Goal: Task Accomplishment & Management: Use online tool/utility

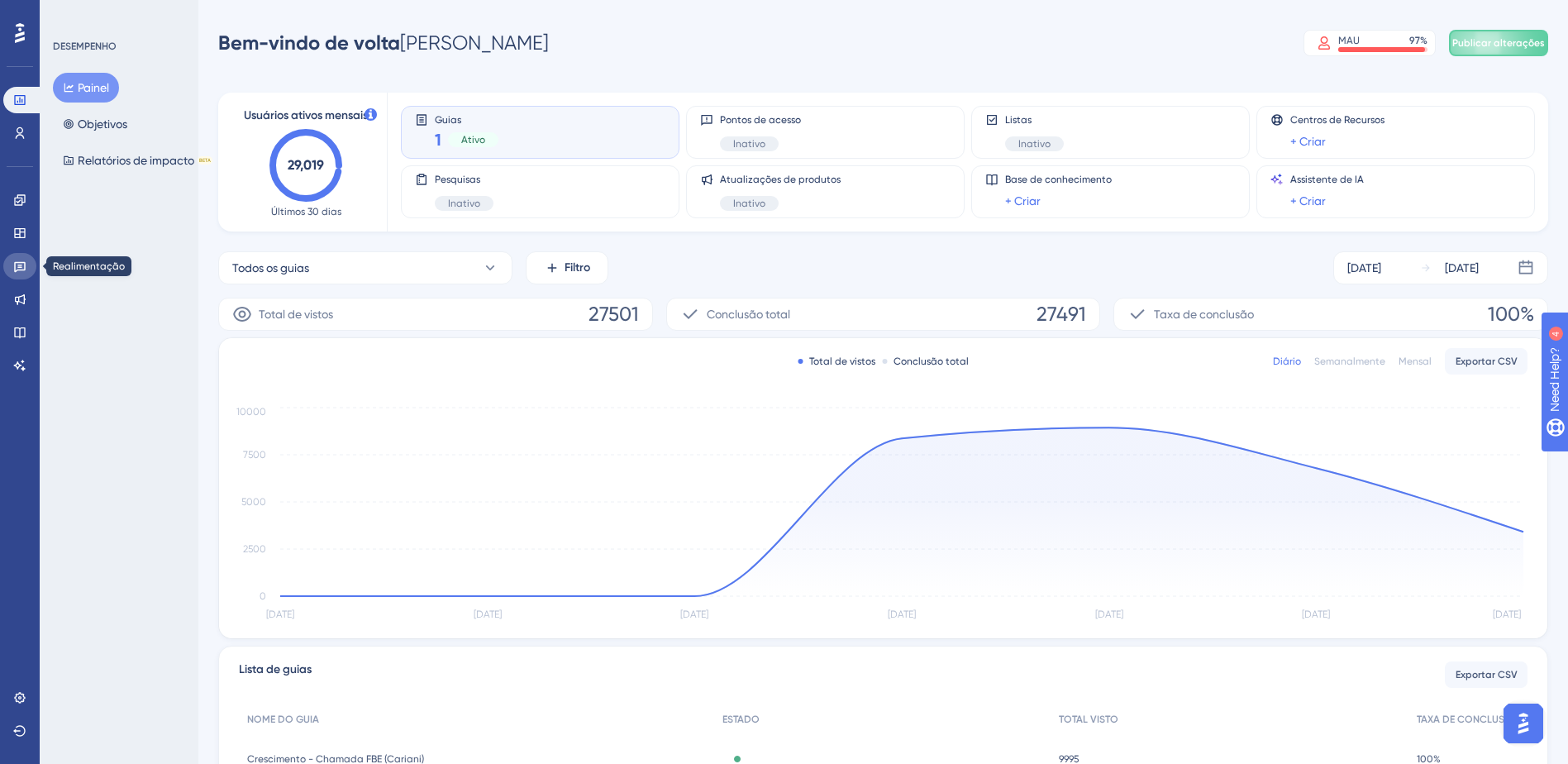
click at [19, 264] on icon at bounding box center [20, 267] width 12 height 11
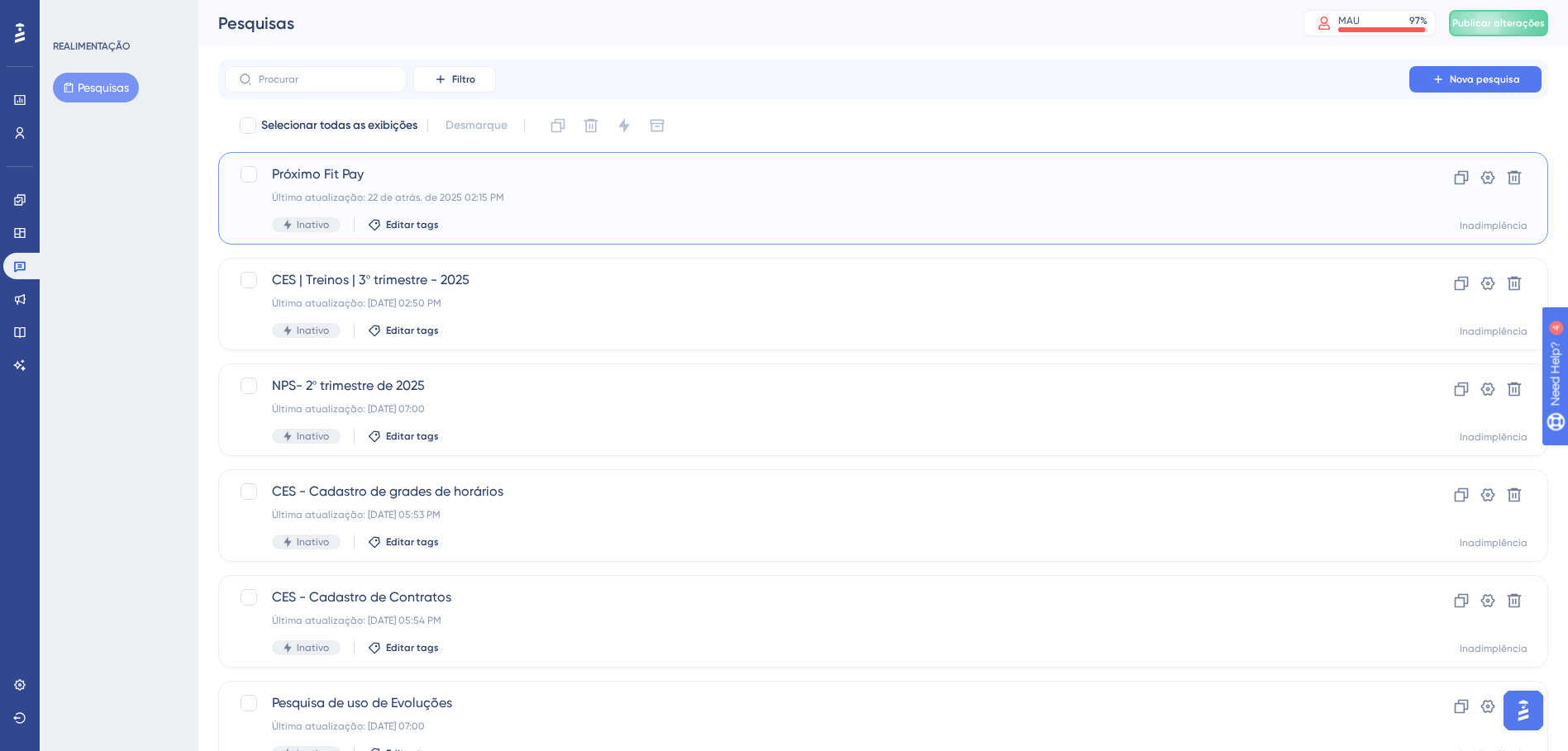
click at [531, 192] on div "Última atualização: 22 de atrás. de 2025 02:15 PM" at bounding box center [817, 197] width 1090 height 13
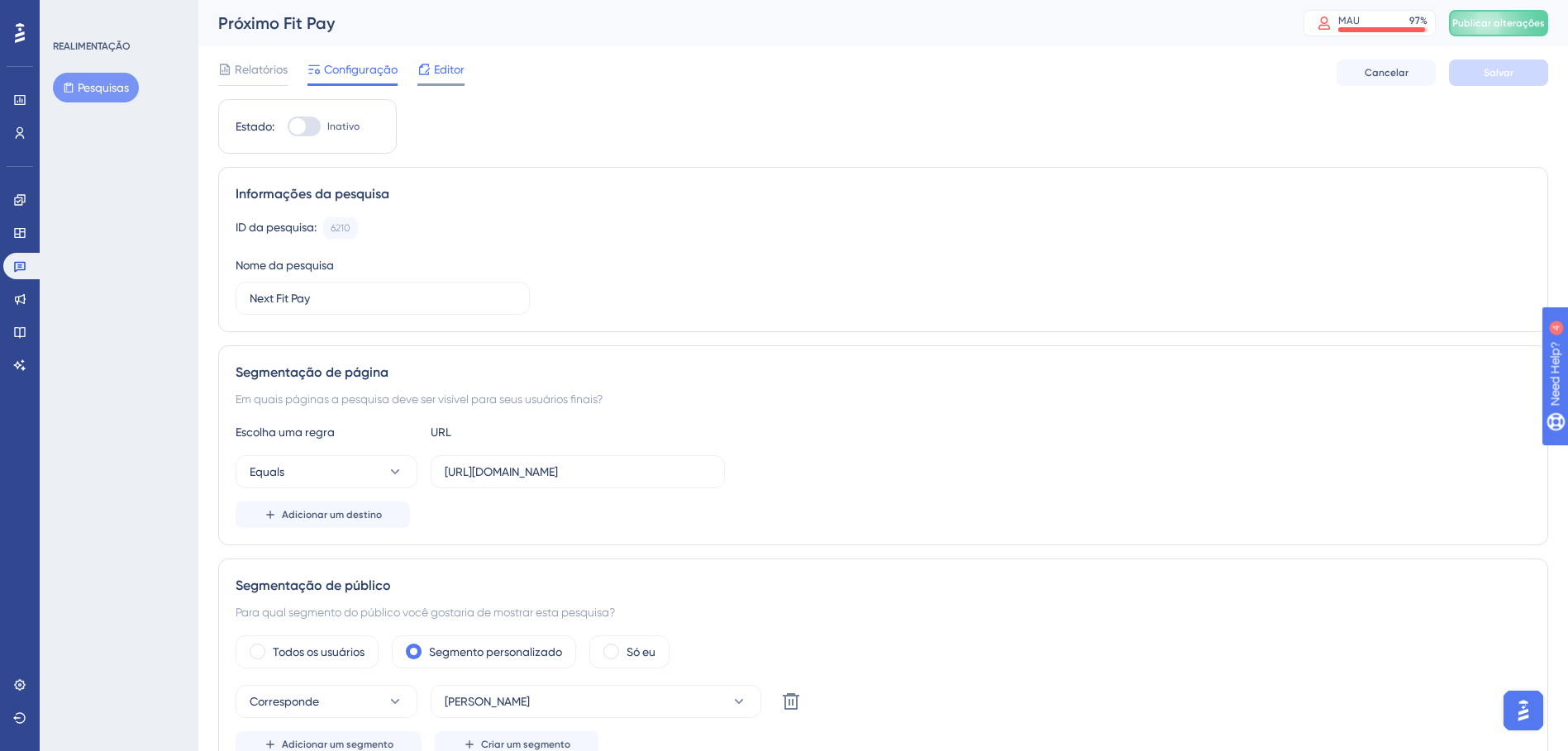
click at [443, 76] on span "Editor" at bounding box center [449, 69] width 30 height 20
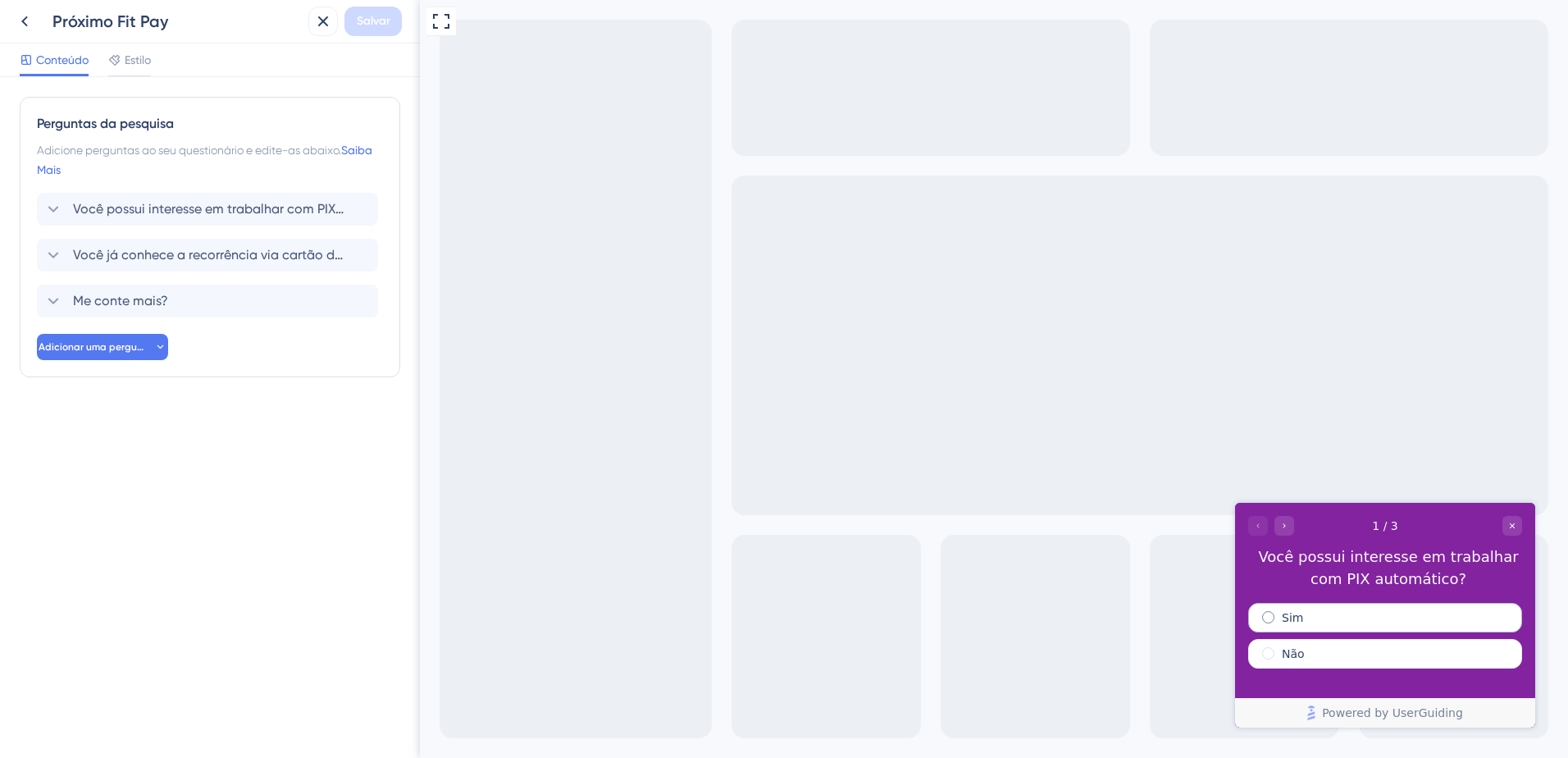
click at [1340, 622] on div "Sim" at bounding box center [1384, 618] width 274 height 30
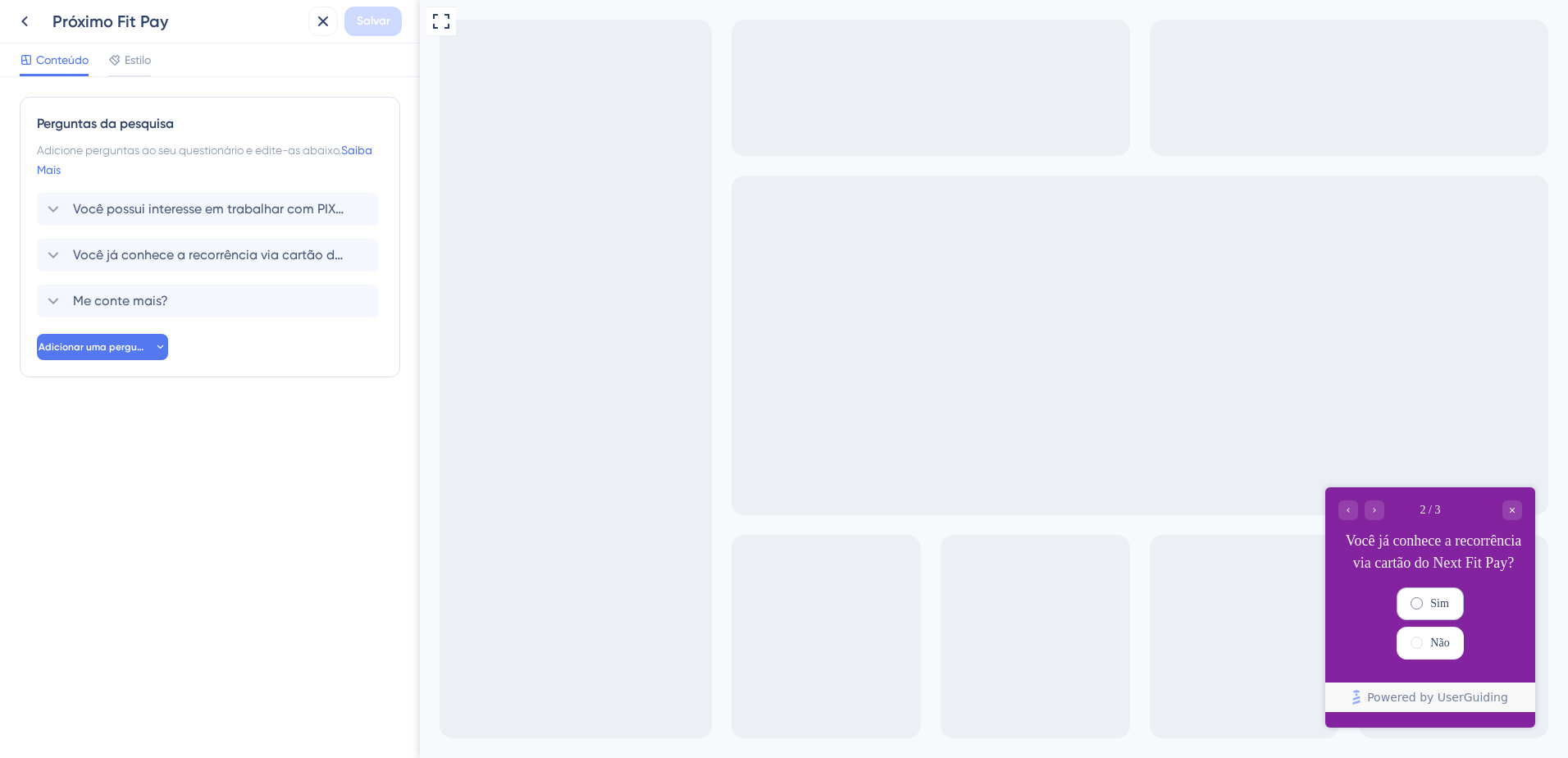
click at [1399, 620] on div "Sim" at bounding box center [1429, 603] width 66 height 33
click at [1447, 620] on div "Sim" at bounding box center [1429, 603] width 66 height 33
click at [1377, 516] on div "Go to Question 3" at bounding box center [1374, 510] width 19 height 19
click at [1347, 513] on icon "Go to Question 1" at bounding box center [1347, 510] width 10 height 10
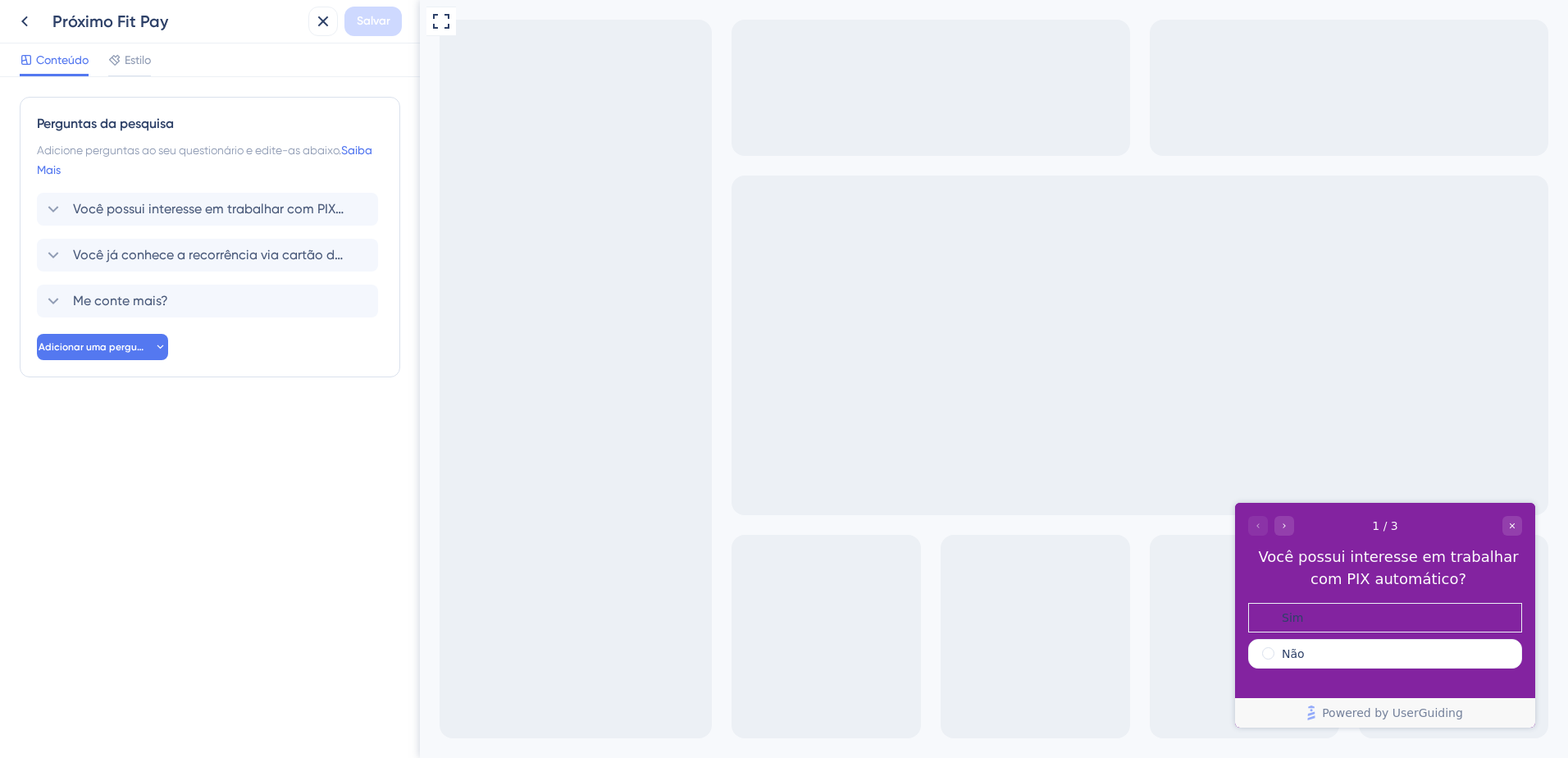
click at [1258, 524] on div at bounding box center [1271, 526] width 46 height 19
click at [283, 301] on div "Me conte mais? Excluir" at bounding box center [208, 300] width 341 height 33
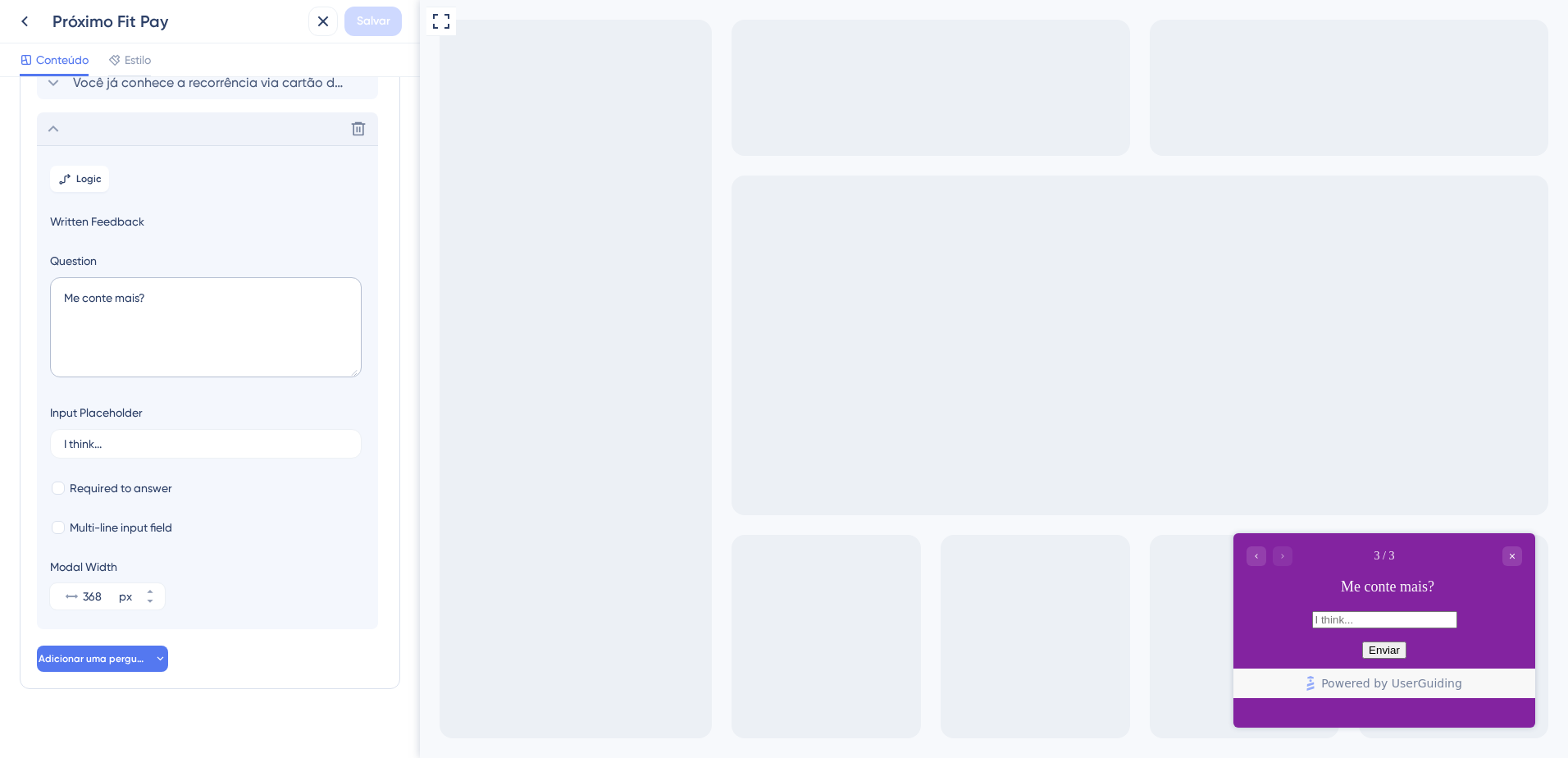
scroll to position [188, 0]
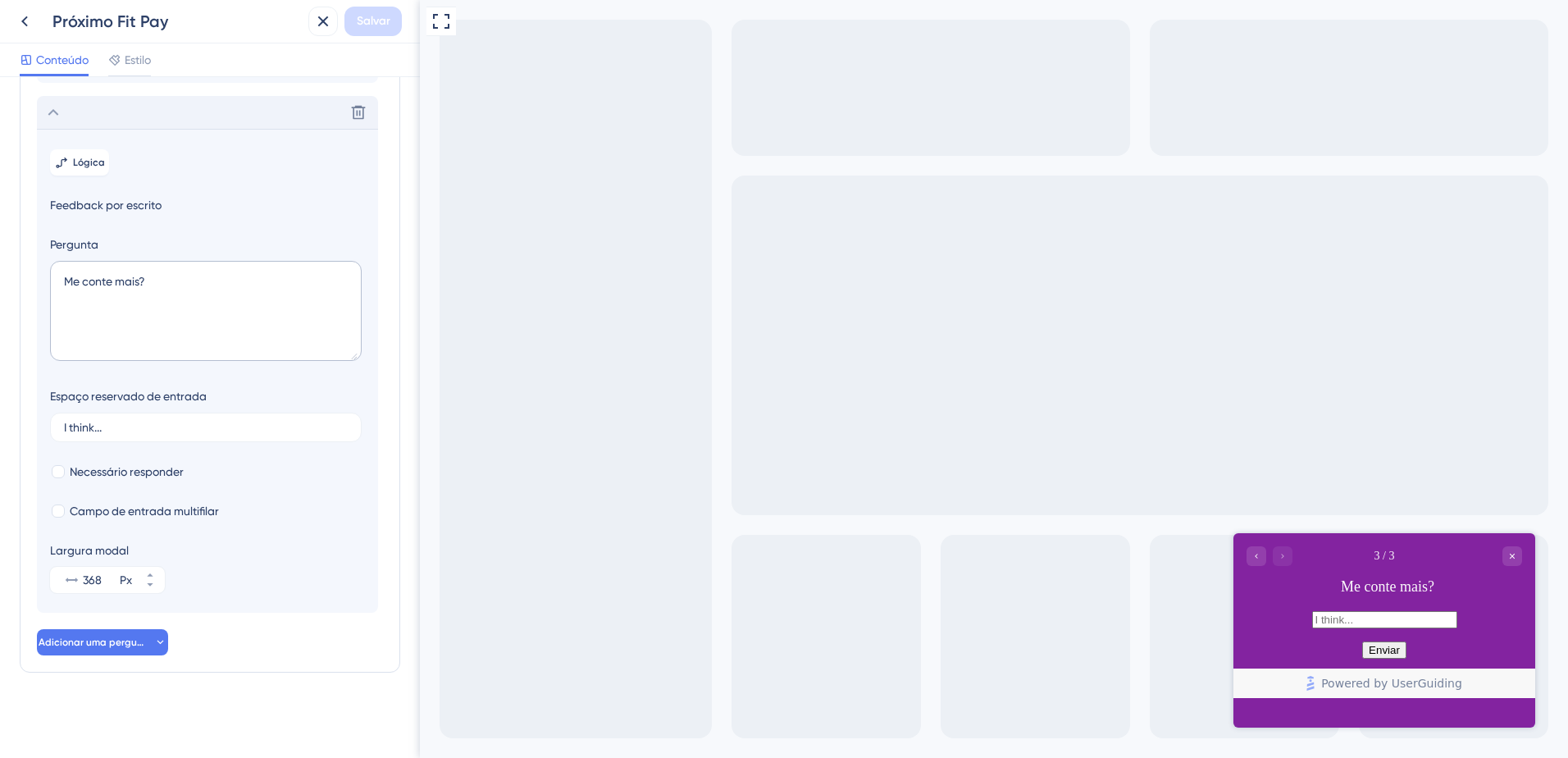
click at [62, 117] on icon at bounding box center [53, 112] width 19 height 19
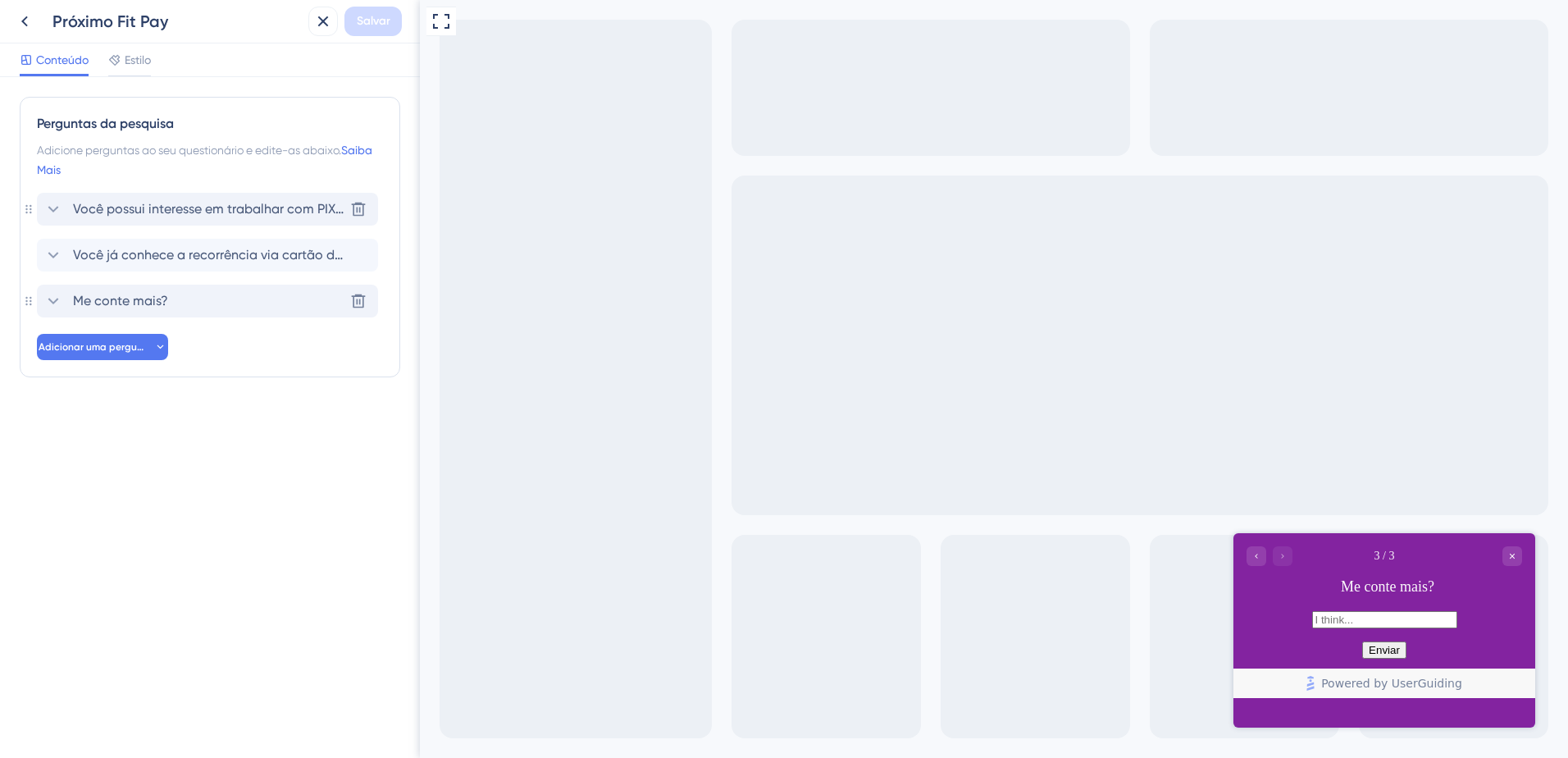
click at [164, 210] on span "Você possui interesse em trabalhar com PIX automático?" at bounding box center [209, 209] width 271 height 19
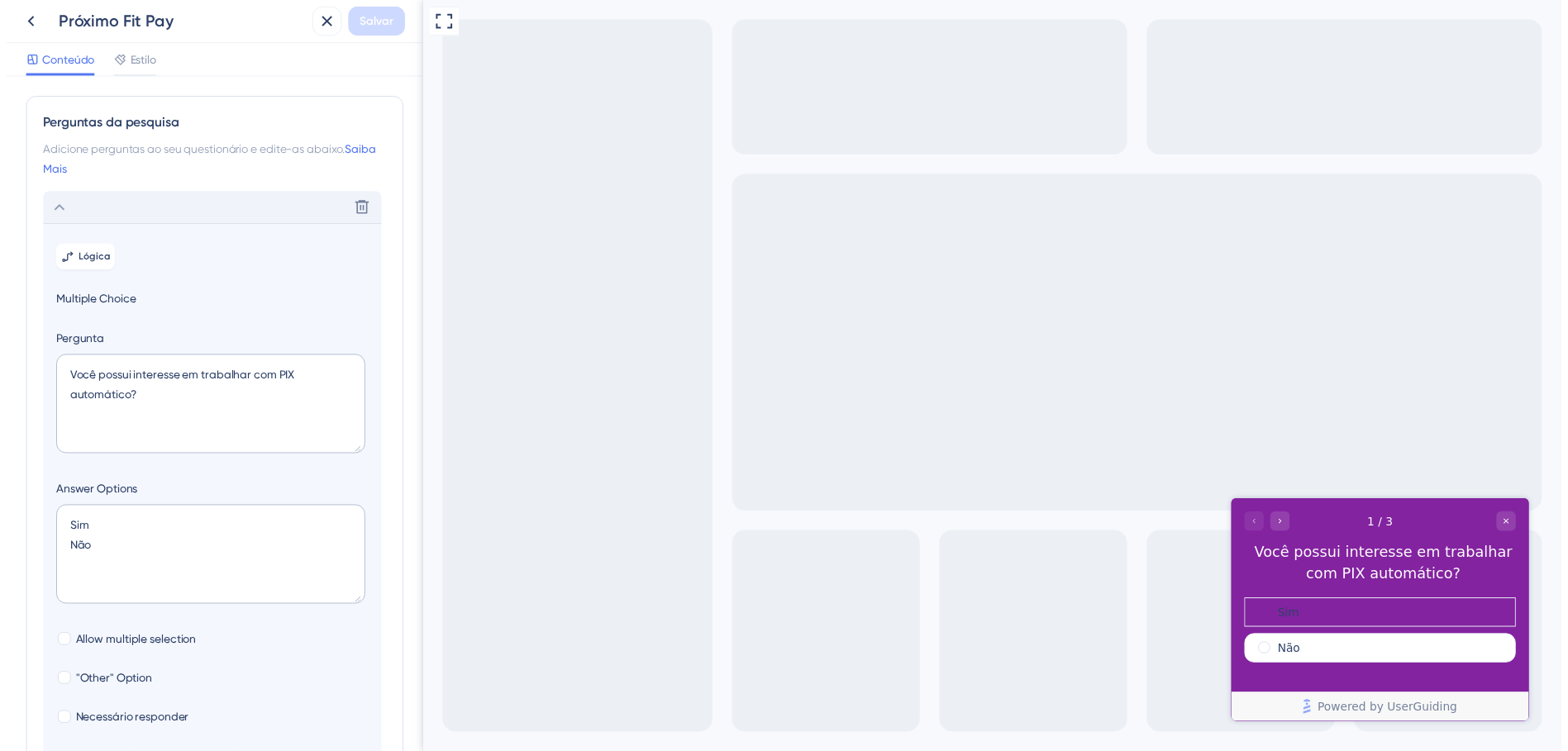
scroll to position [116, 0]
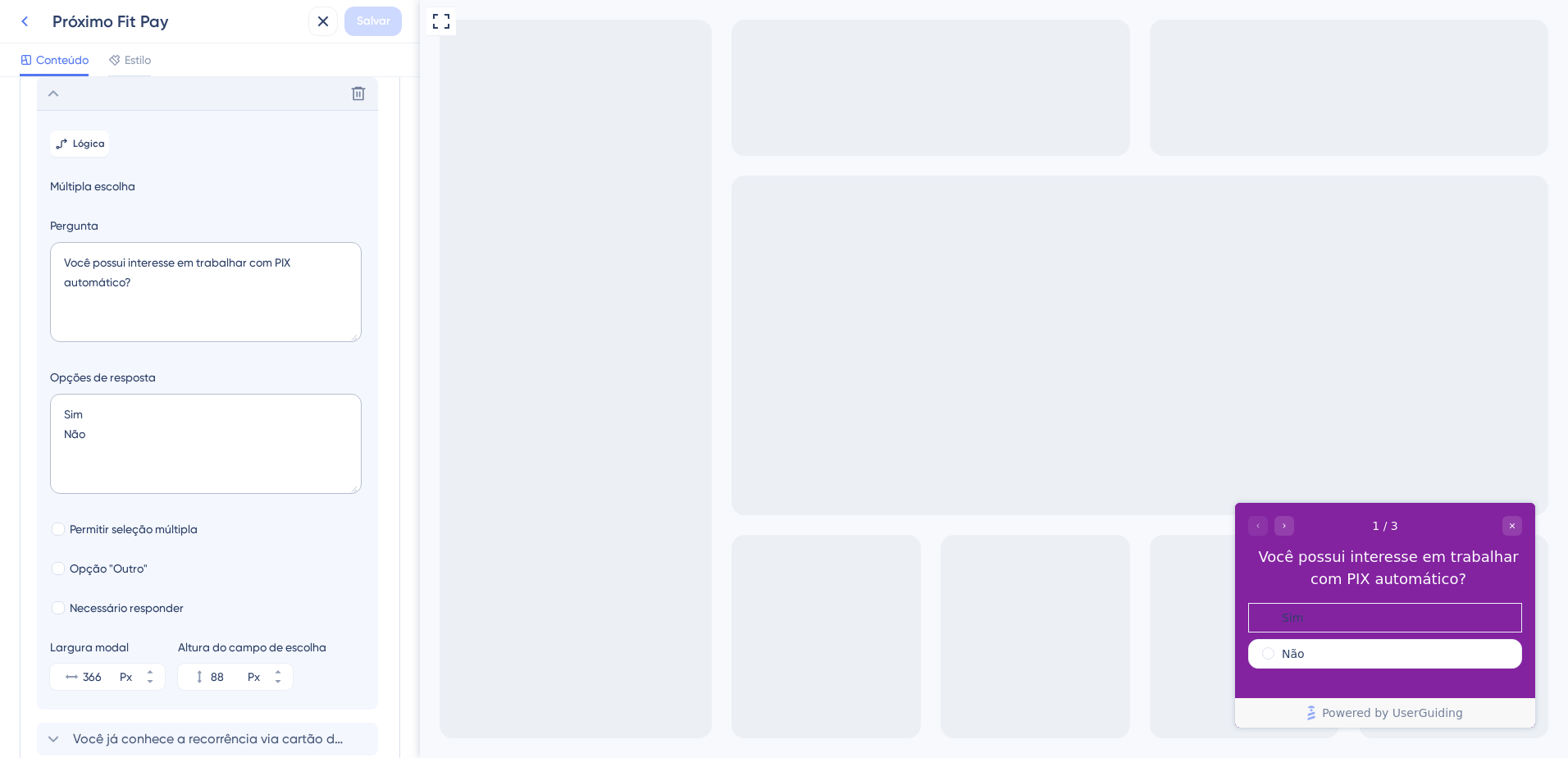
click at [30, 18] on icon at bounding box center [25, 21] width 19 height 19
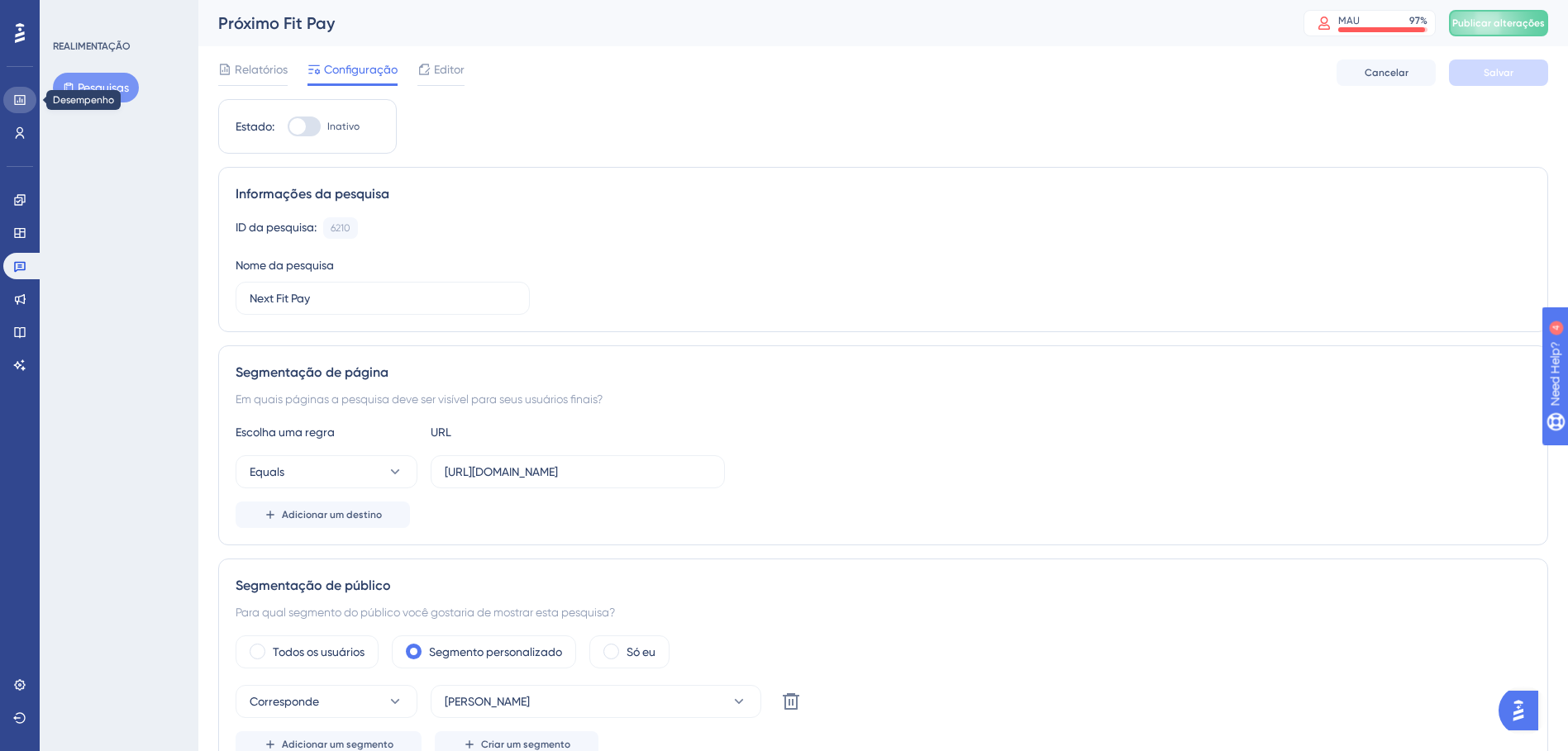
click at [22, 95] on icon at bounding box center [20, 99] width 11 height 10
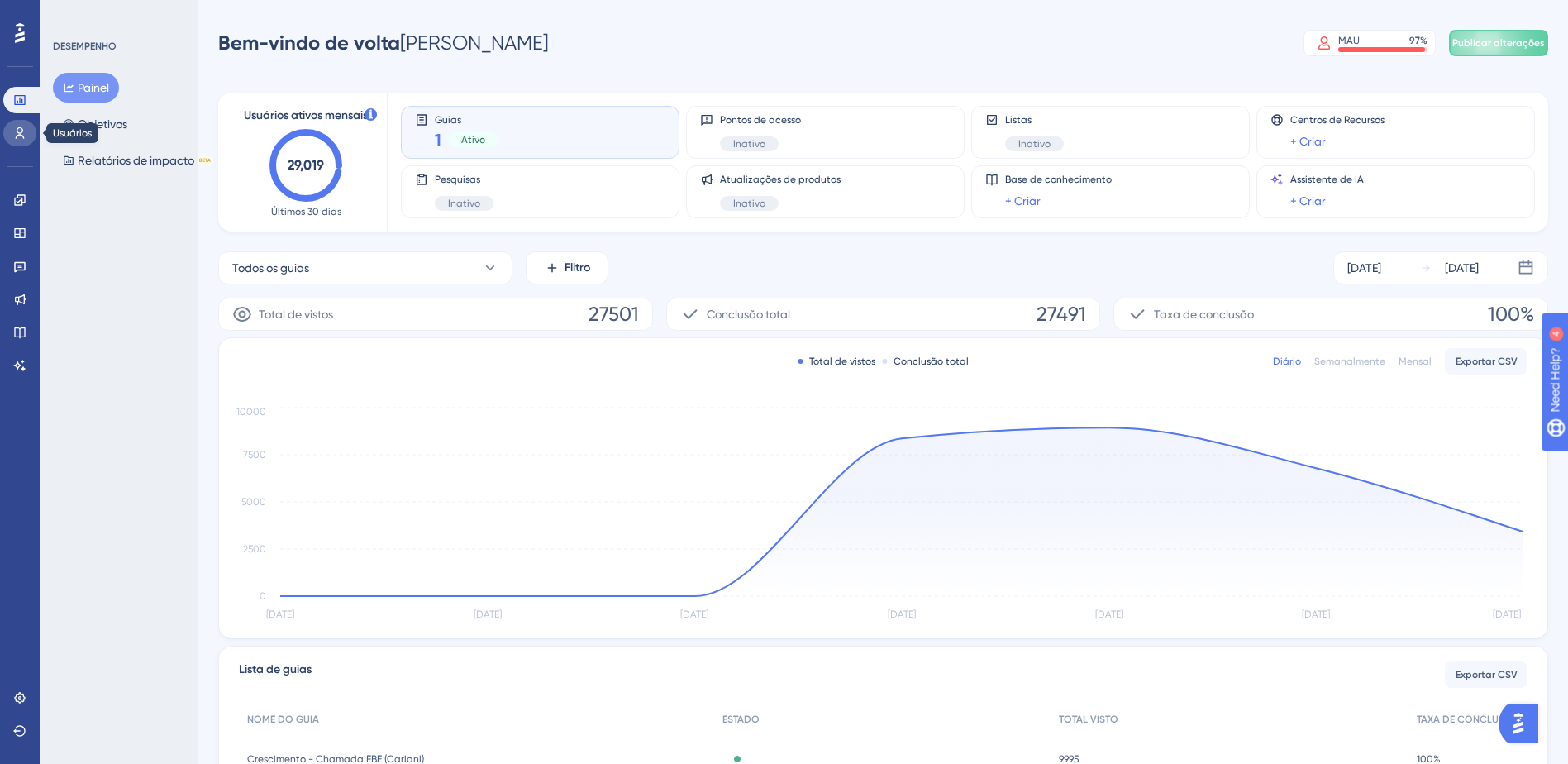
click at [28, 128] on link at bounding box center [20, 133] width 33 height 27
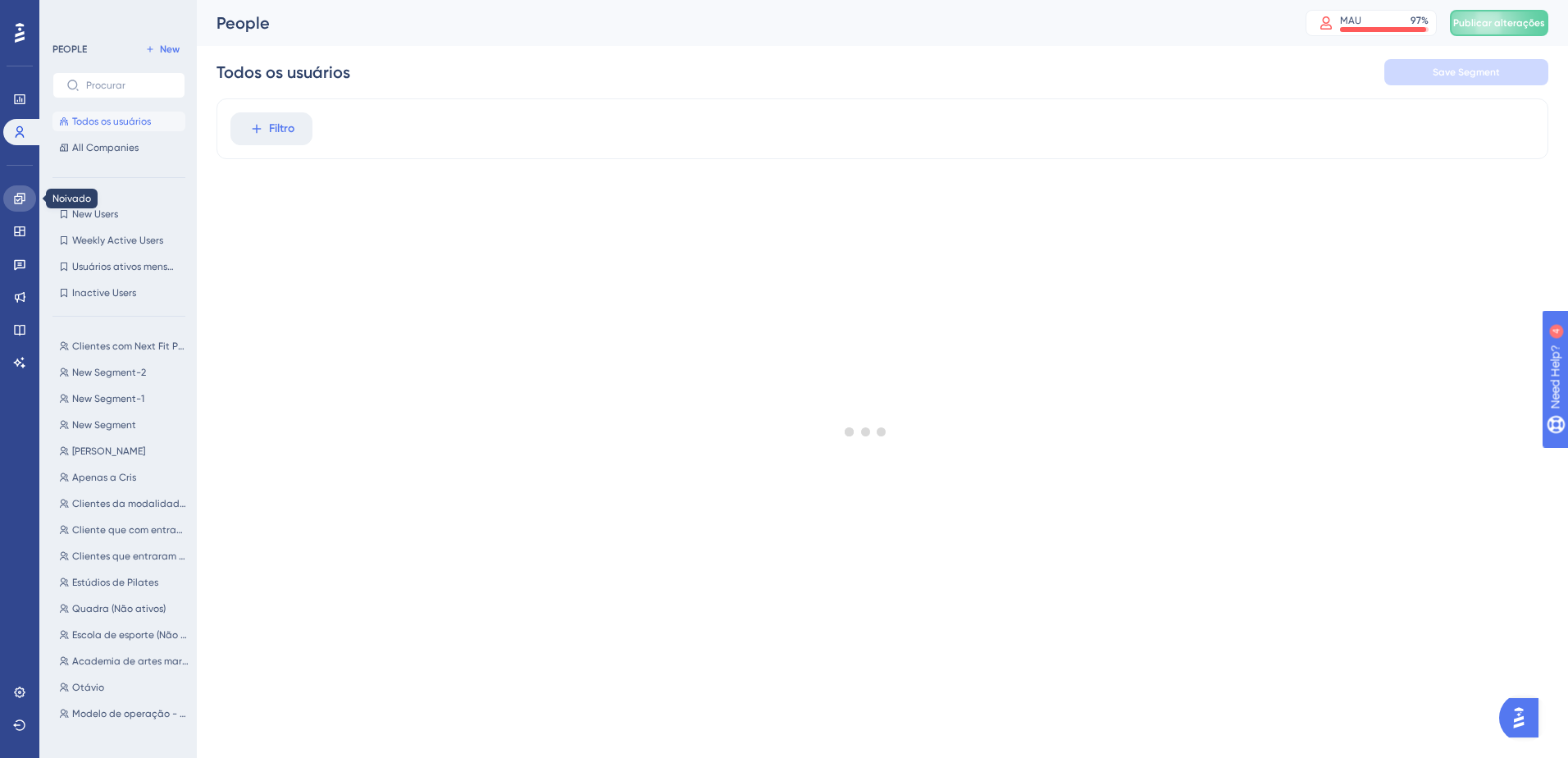
click at [20, 188] on link at bounding box center [19, 199] width 33 height 26
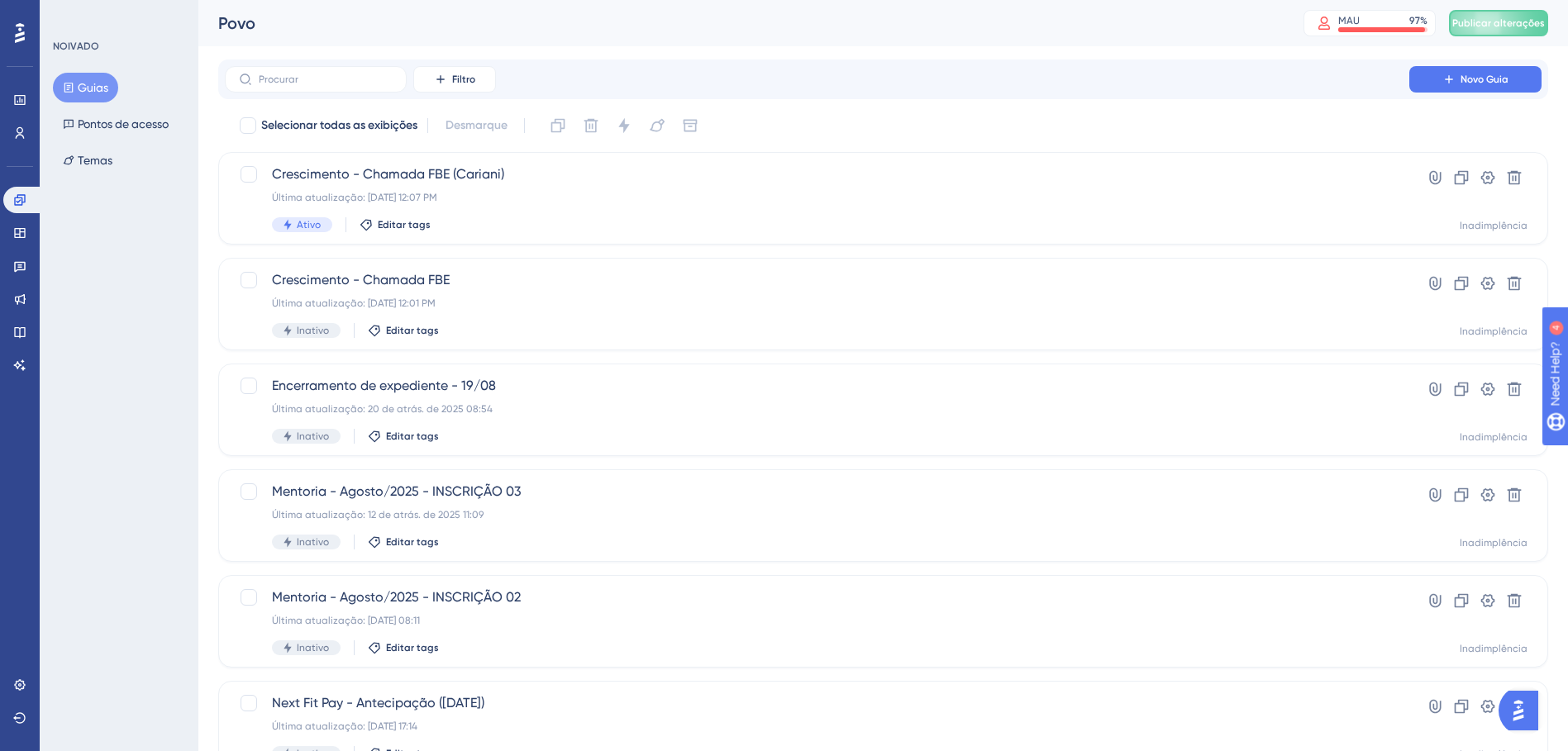
click at [378, 92] on div "Filtro Novo Guia" at bounding box center [882, 79] width 1329 height 40
click at [369, 83] on input "text" at bounding box center [325, 79] width 134 height 12
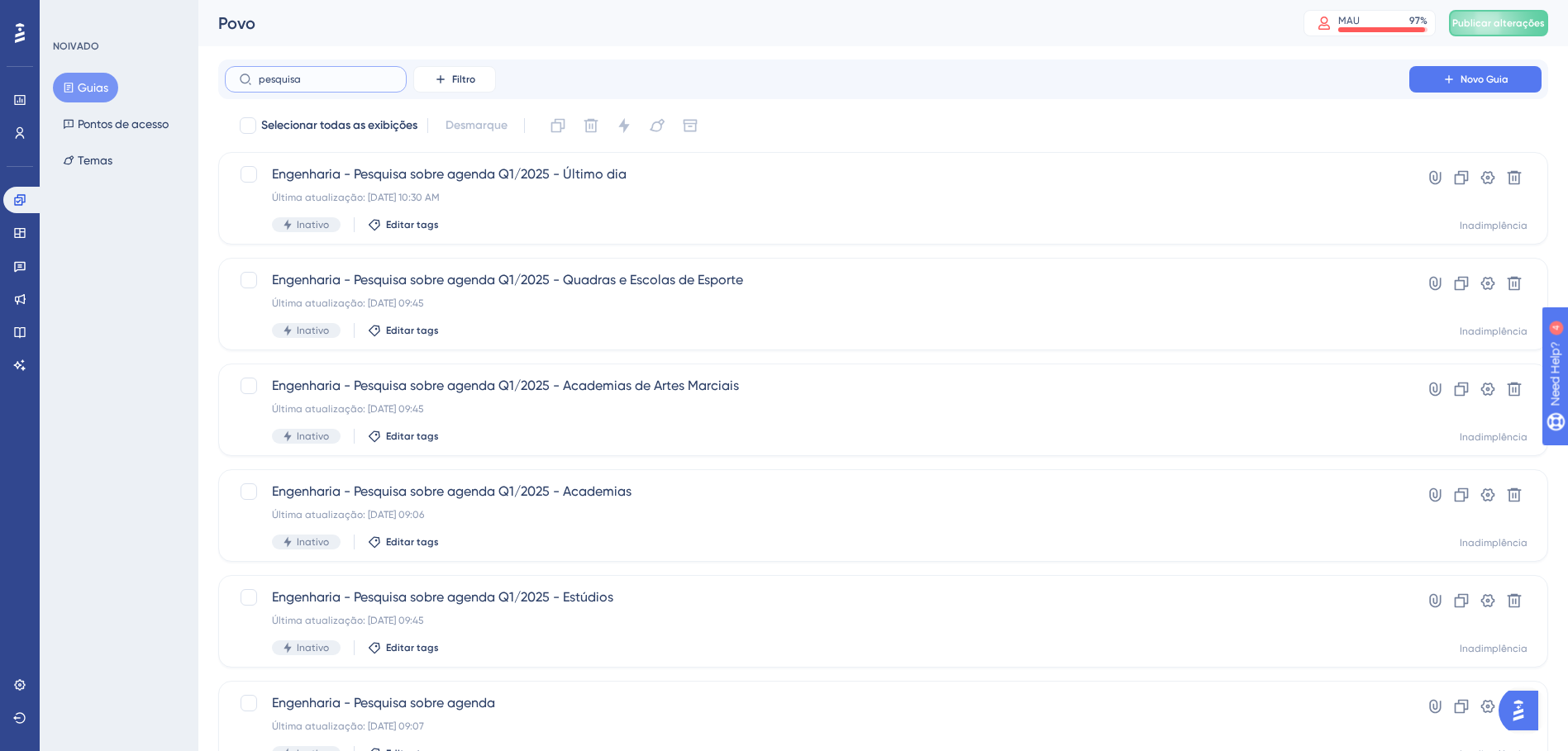
type input "pesquisa"
click at [199, 451] on div "Desempenho Usuários Noivado Widgets Realimentação Atualizações de produtos Base…" at bounding box center [883, 611] width 1369 height 1223
click at [199, 452] on div "Desempenho Usuários Noivado Widgets Realimentação Atualizações de produtos Base…" at bounding box center [883, 611] width 1369 height 1223
click at [193, 458] on div "NOIVADO Guias Pontos de acesso Temas" at bounding box center [119, 375] width 159 height 751
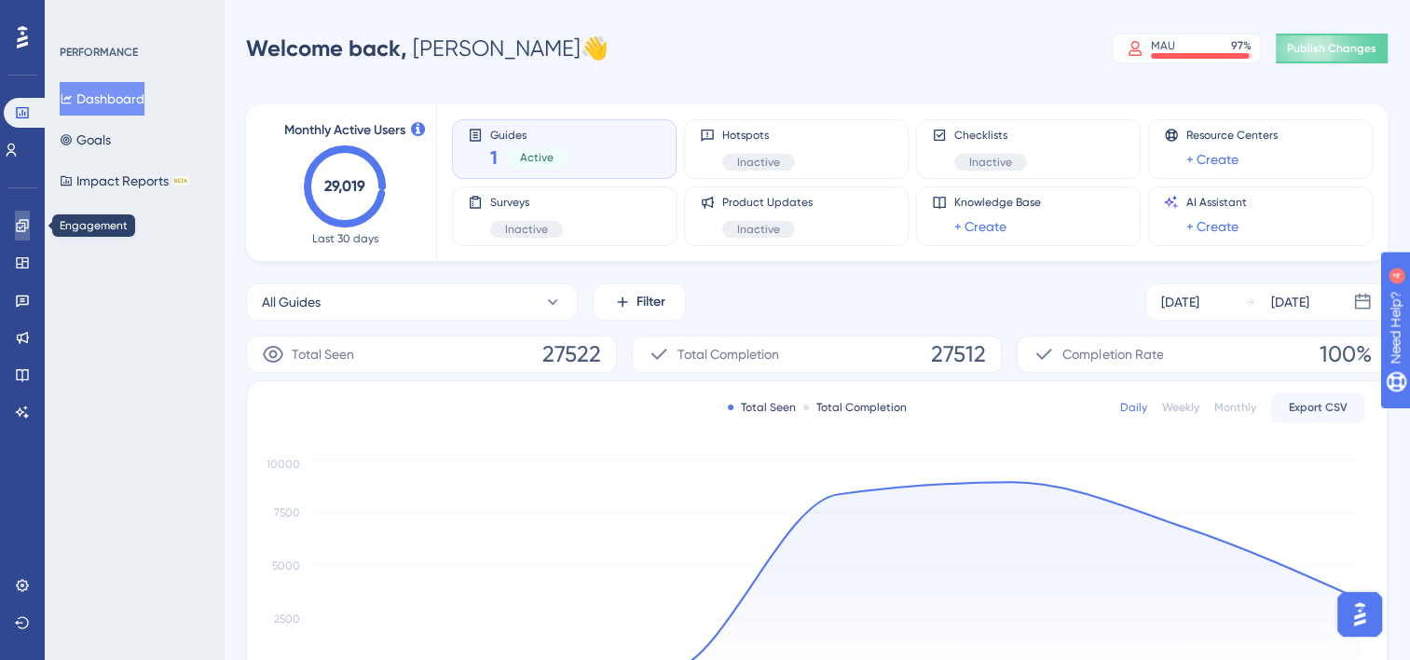
click at [21, 232] on icon at bounding box center [22, 225] width 15 height 15
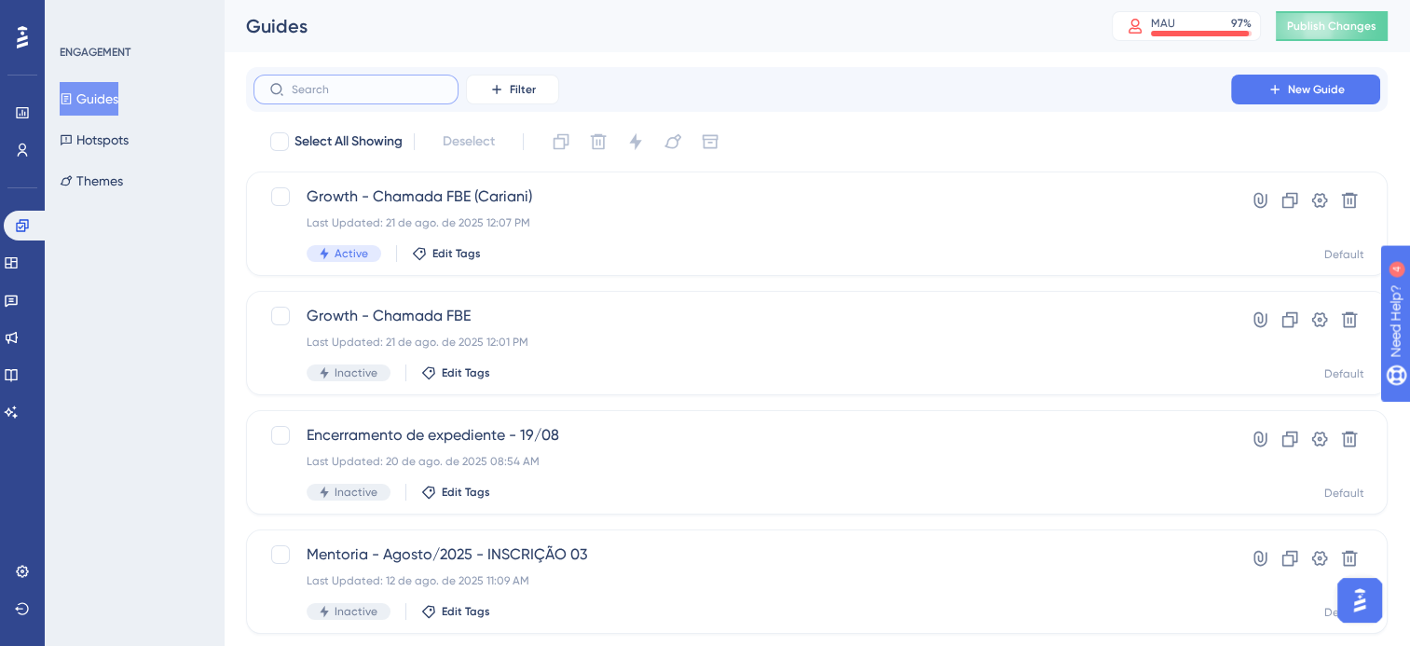
click at [376, 95] on input "text" at bounding box center [367, 89] width 151 height 13
click at [19, 253] on link at bounding box center [11, 263] width 15 height 30
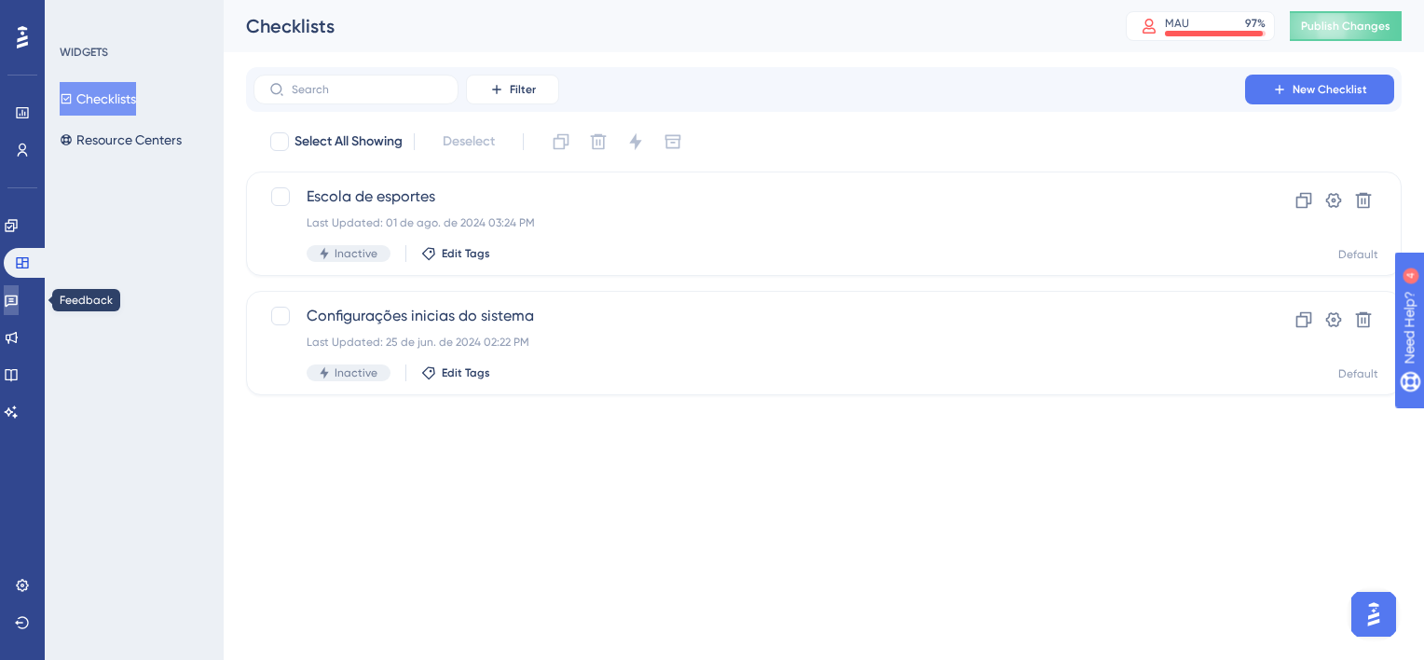
click at [15, 301] on icon at bounding box center [11, 300] width 15 height 15
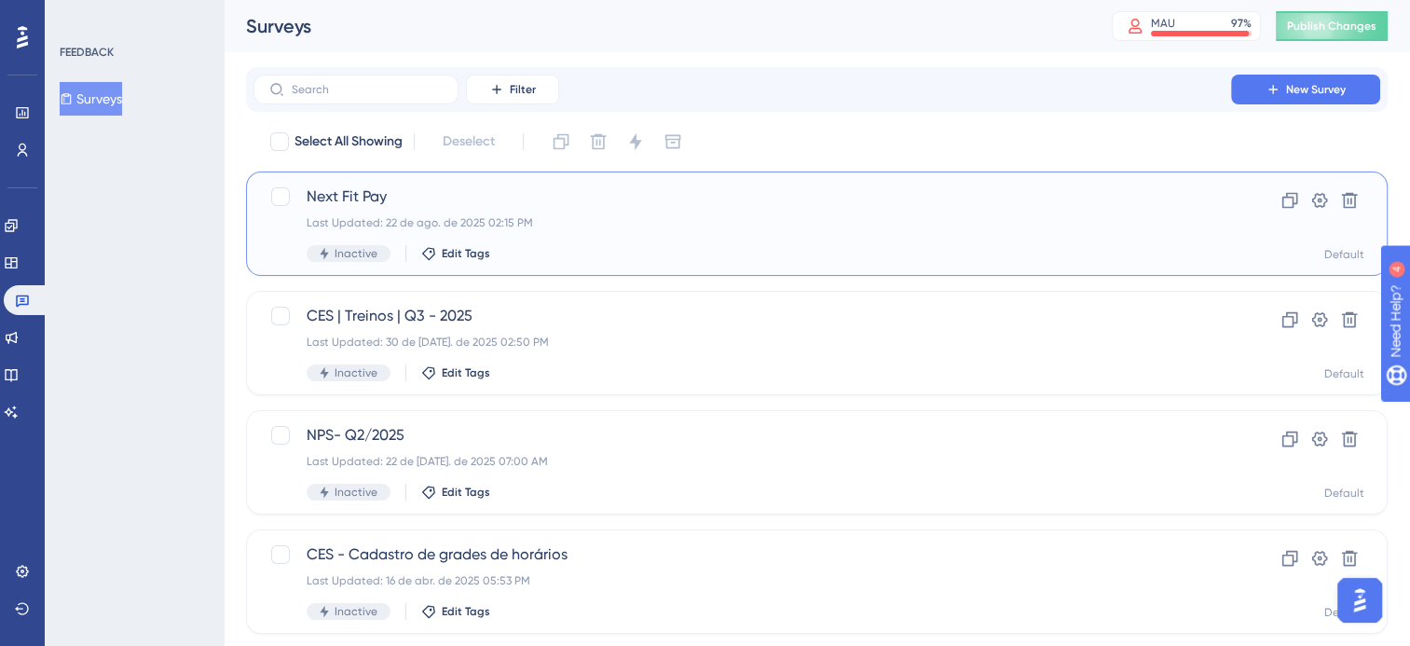
click at [448, 231] on div "Next Fit Pay Last Updated: 22 de ago. de 2025 02:15 PM Inactive Edit Tags" at bounding box center [742, 223] width 871 height 76
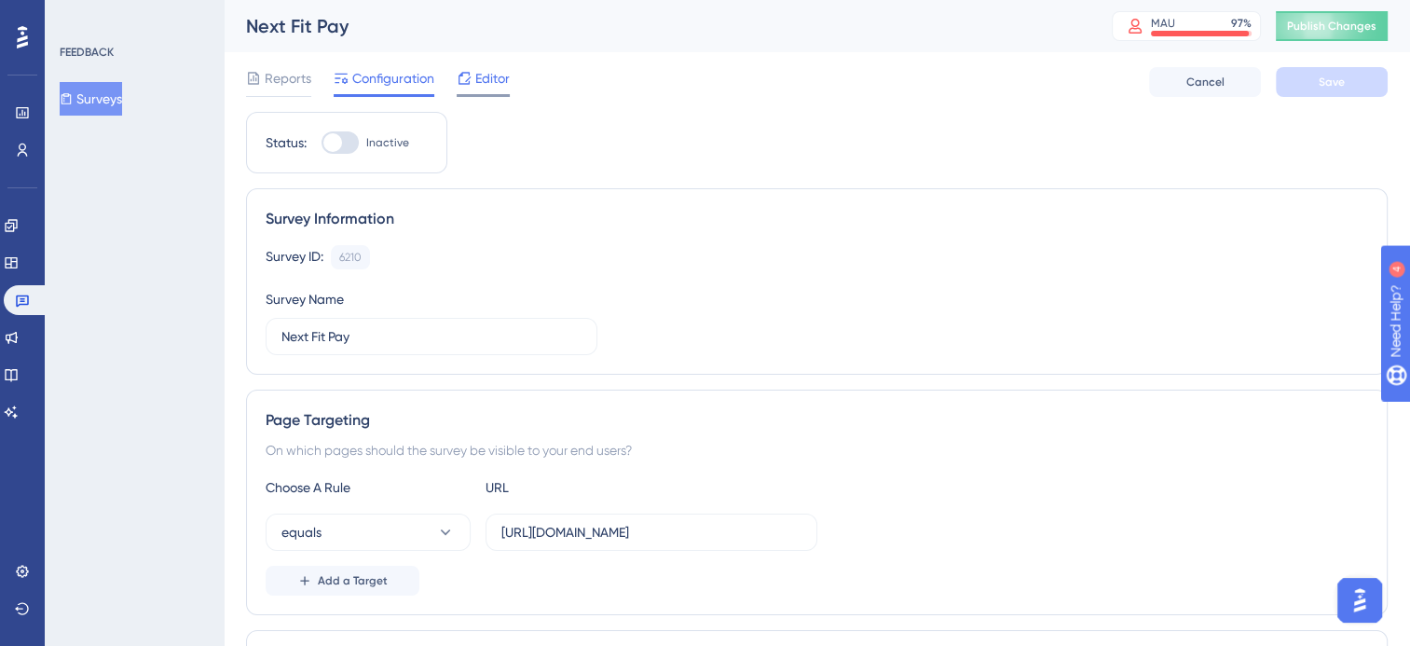
click at [477, 79] on span "Editor" at bounding box center [492, 78] width 34 height 22
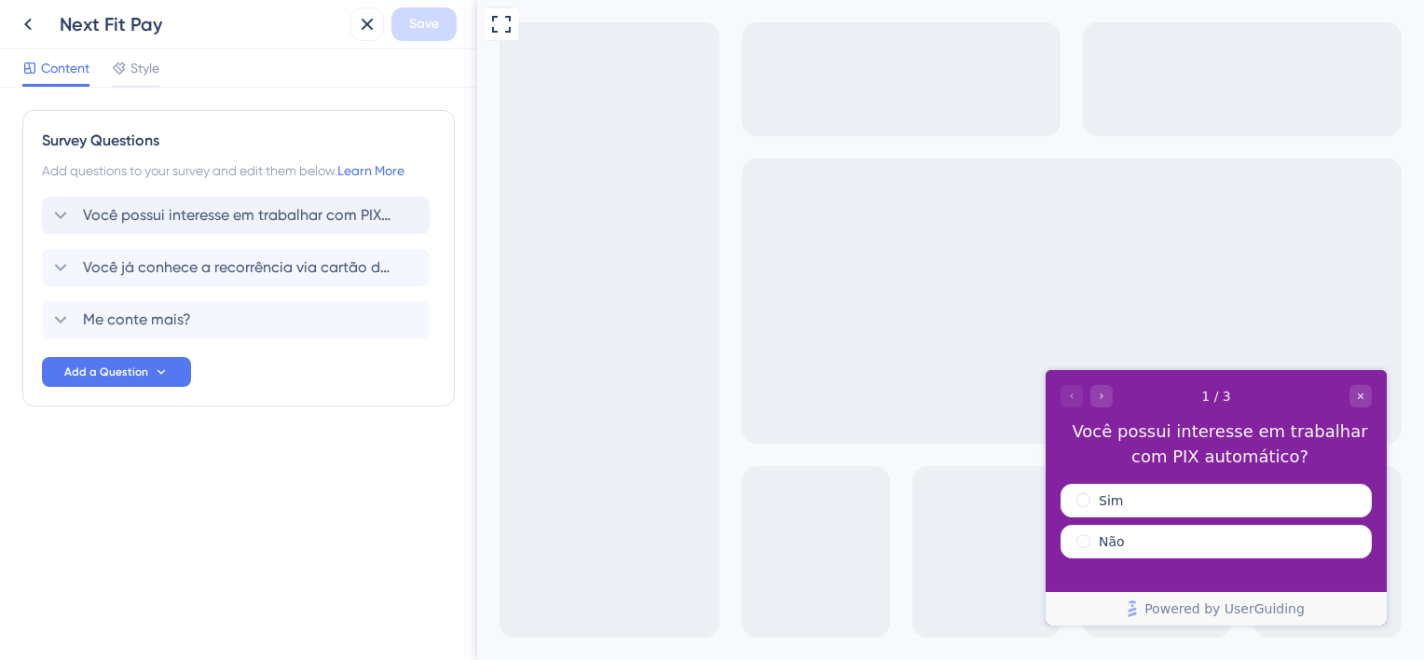
click at [265, 220] on span "Você possui interesse em trabalhar com PIX automático?" at bounding box center [237, 215] width 308 height 22
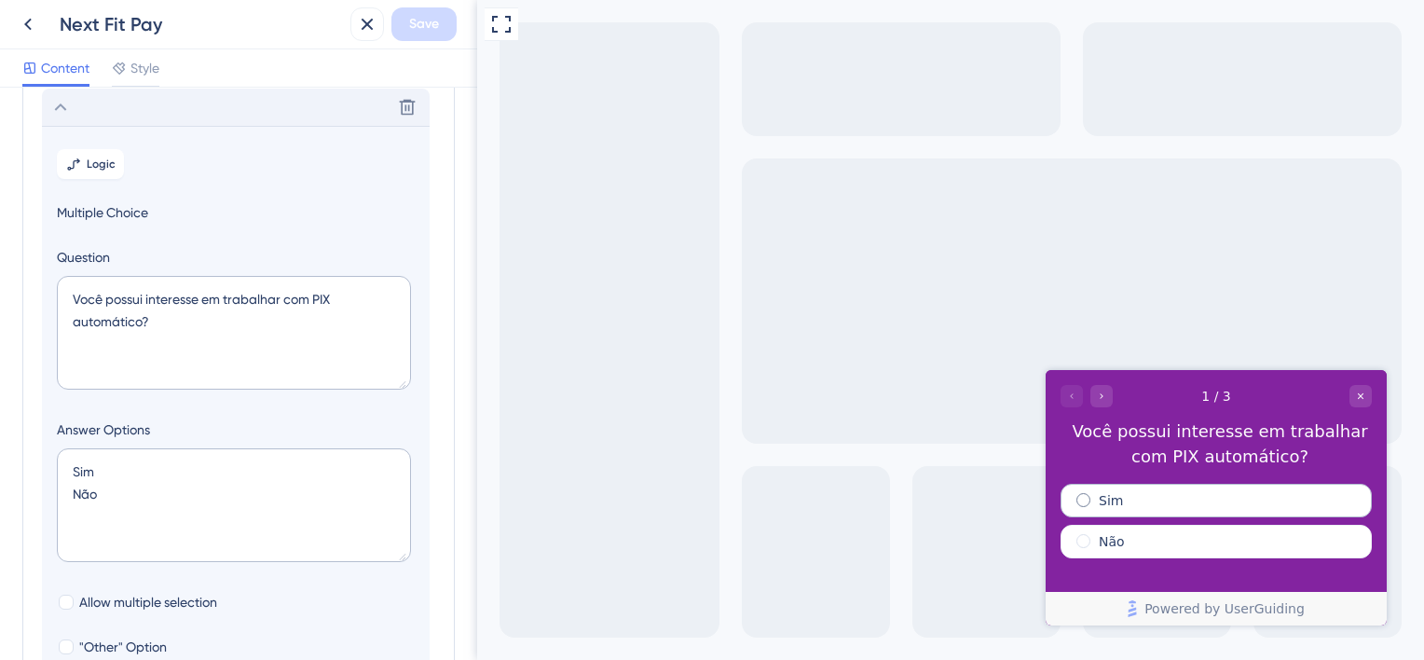
click at [1136, 496] on div "Sim" at bounding box center [1215, 501] width 311 height 34
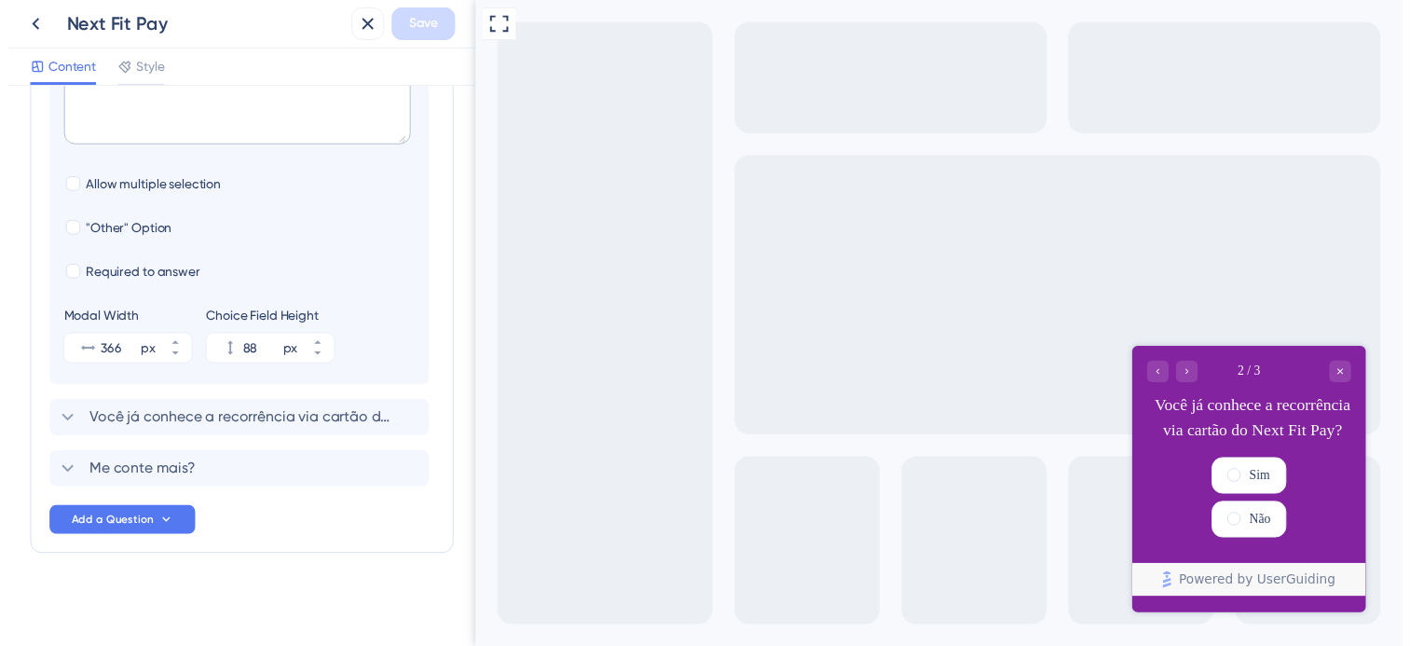
scroll to position [336, 0]
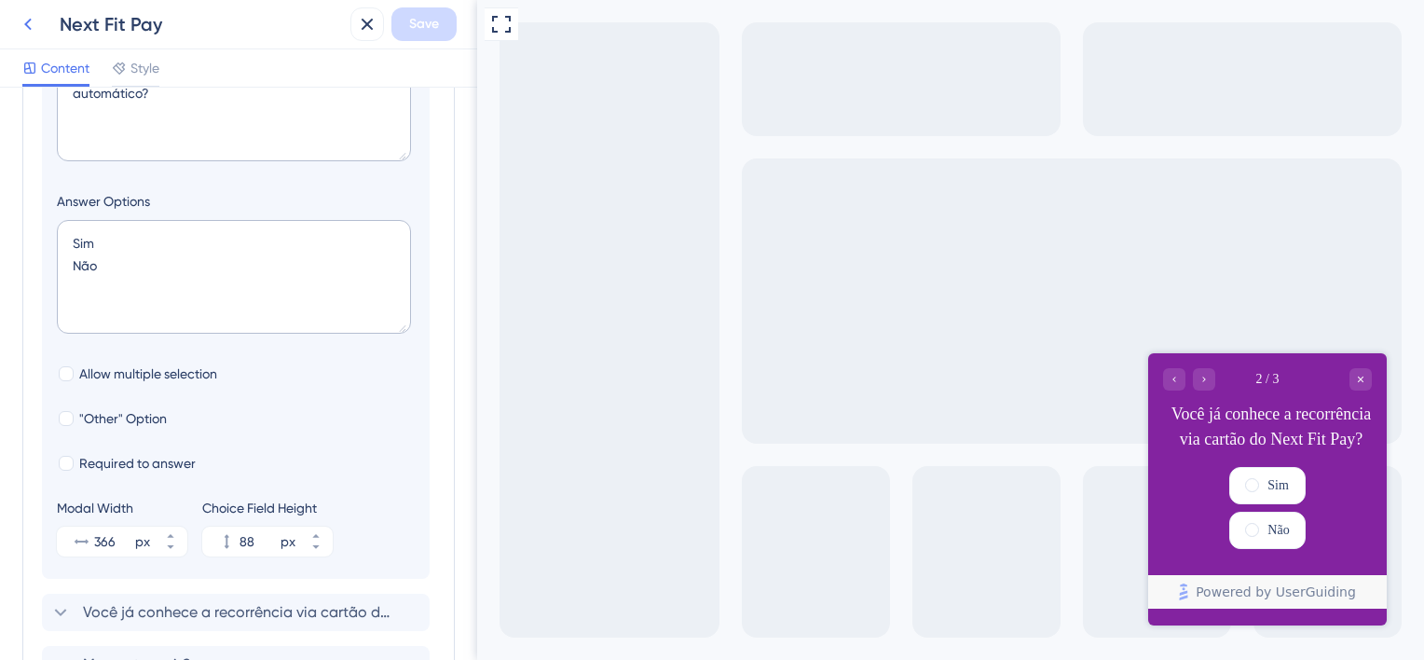
click at [32, 36] on button at bounding box center [28, 24] width 34 height 34
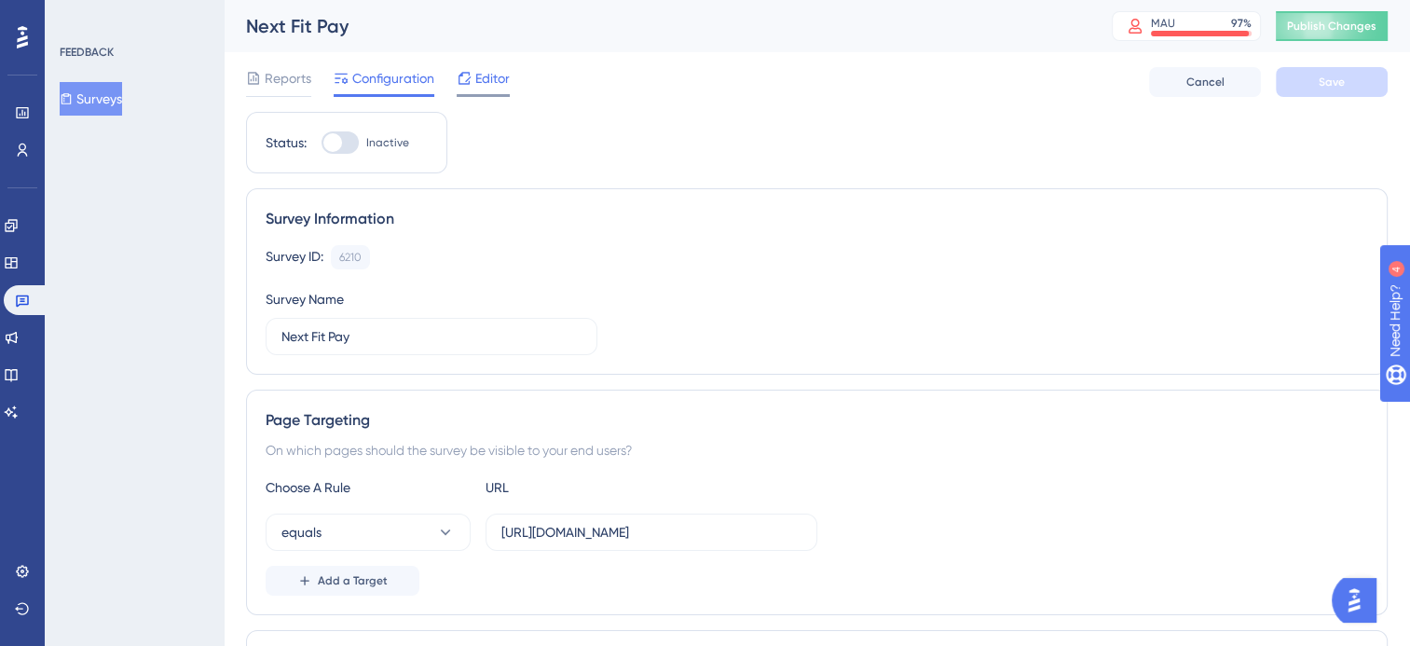
click at [470, 81] on icon at bounding box center [464, 78] width 15 height 15
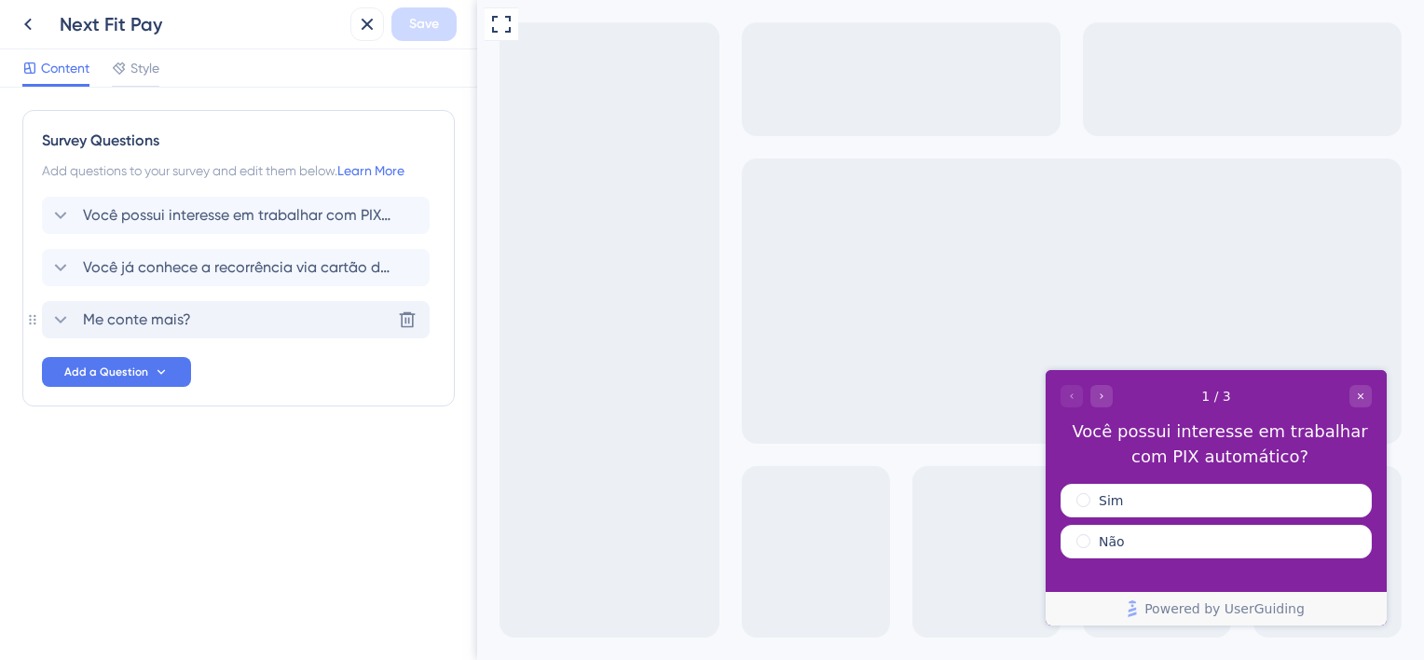
click at [240, 312] on div "Me [PERSON_NAME] mais? [GEOGRAPHIC_DATA]" at bounding box center [236, 319] width 388 height 37
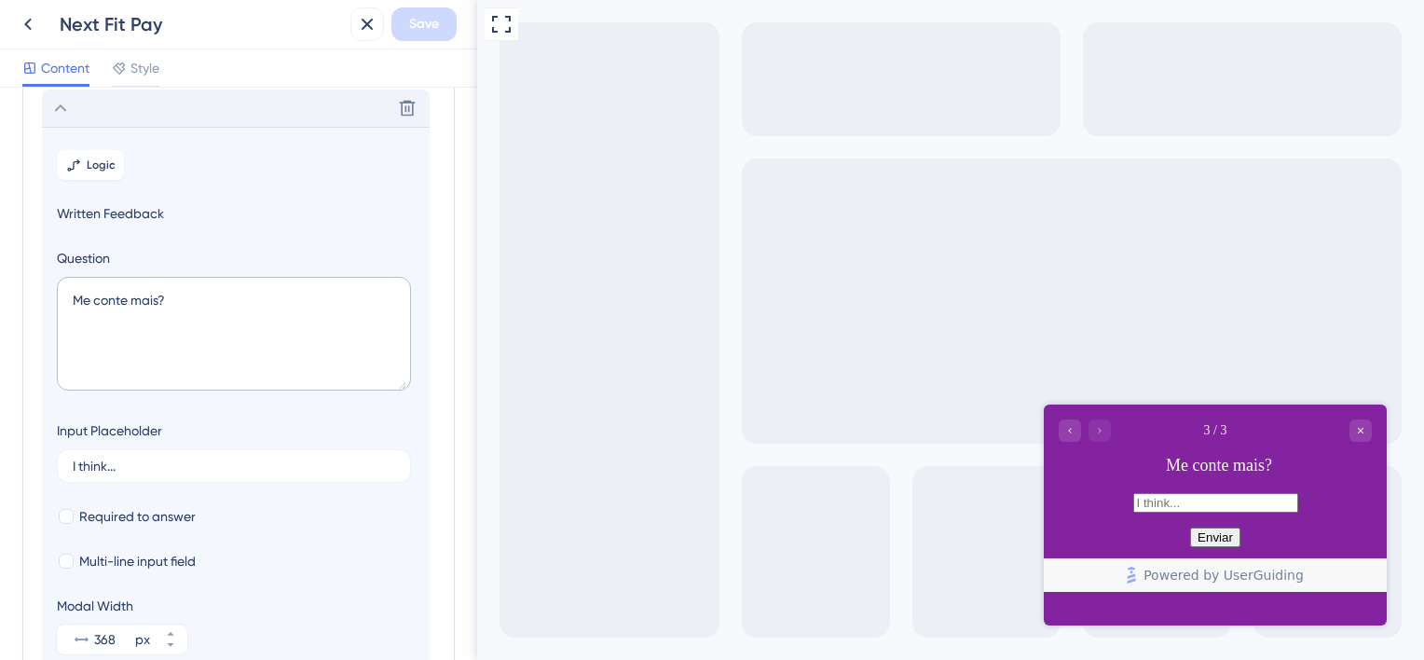
scroll to position [212, 0]
click at [1076, 431] on div "Go to Question 2" at bounding box center [1070, 430] width 22 height 22
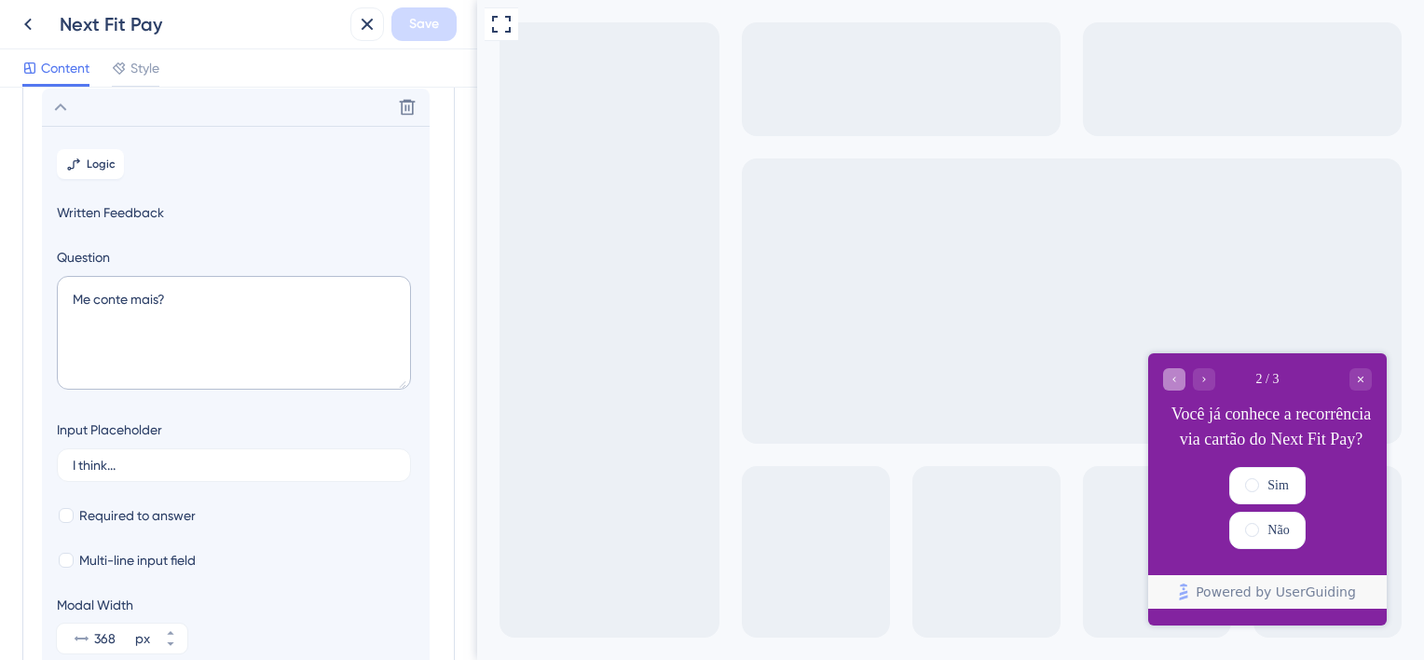
click at [1167, 382] on div "Go to Question 1" at bounding box center [1174, 378] width 22 height 22
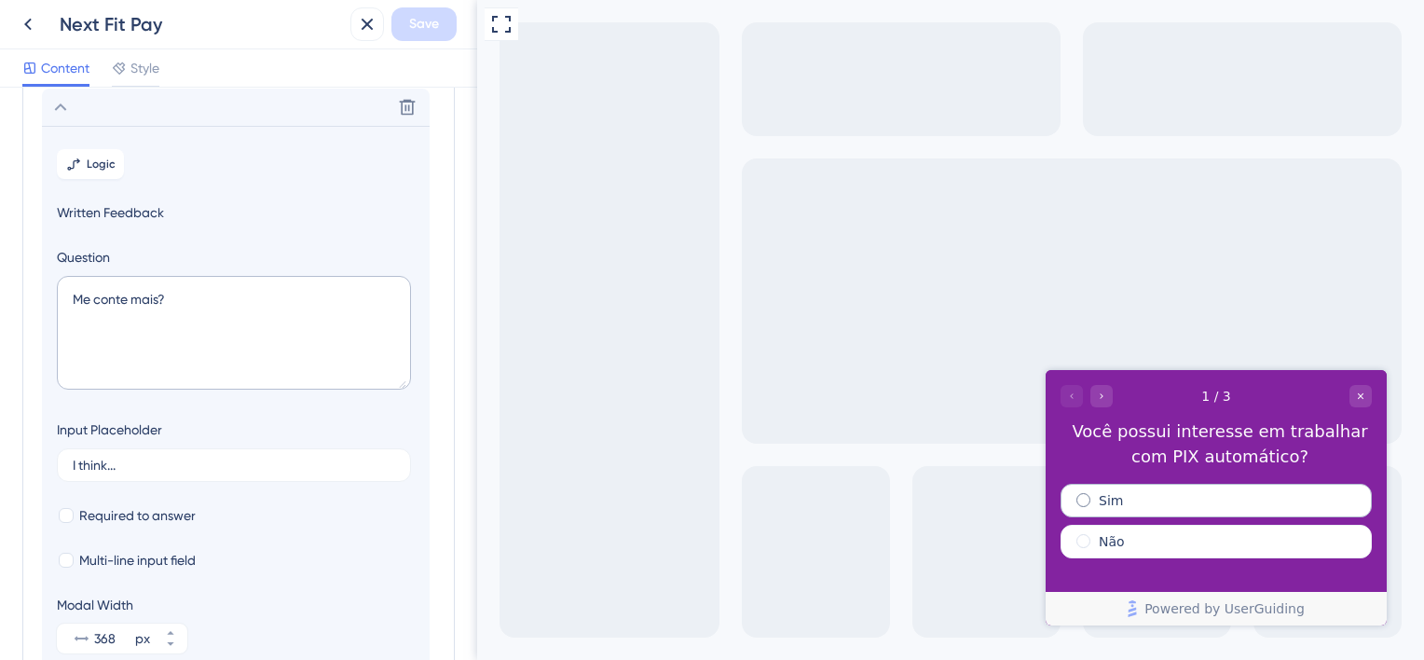
click at [1123, 503] on div "Sim" at bounding box center [1215, 501] width 311 height 34
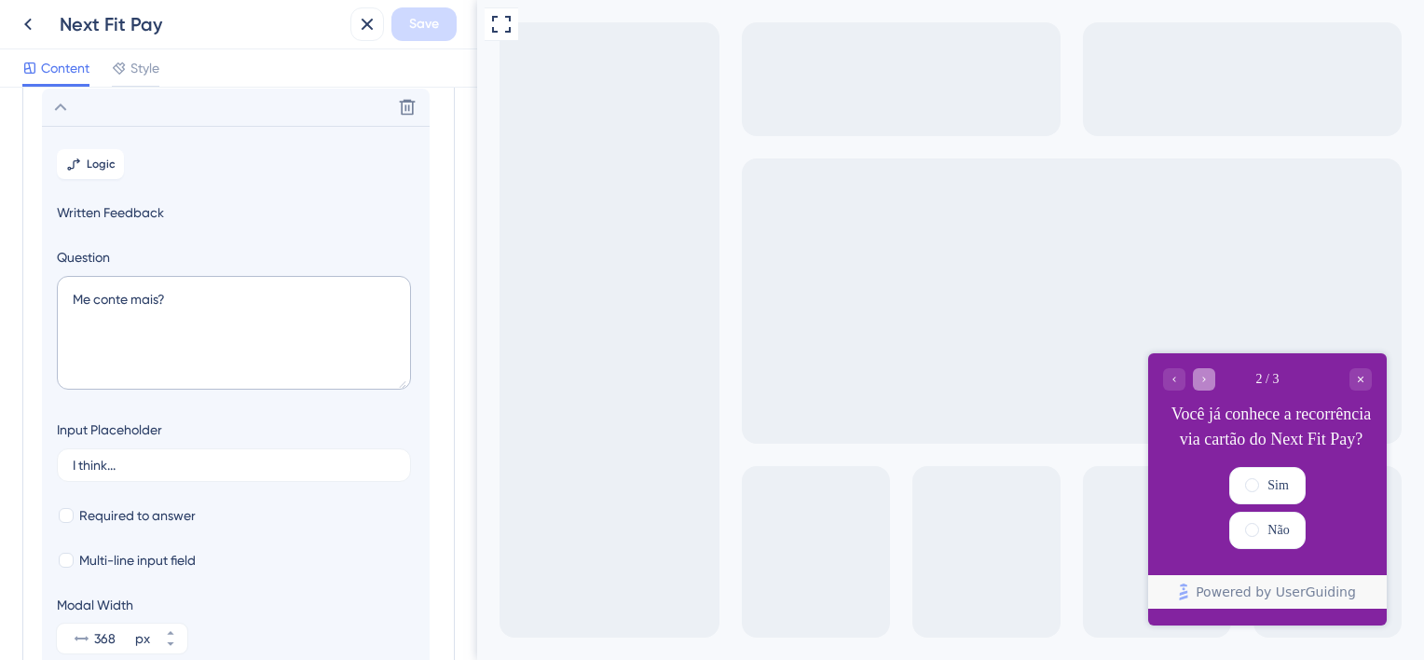
click at [1206, 378] on icon "Go to Question 3" at bounding box center [1203, 378] width 11 height 11
click at [1167, 381] on div "Go to Question 1" at bounding box center [1174, 378] width 22 height 22
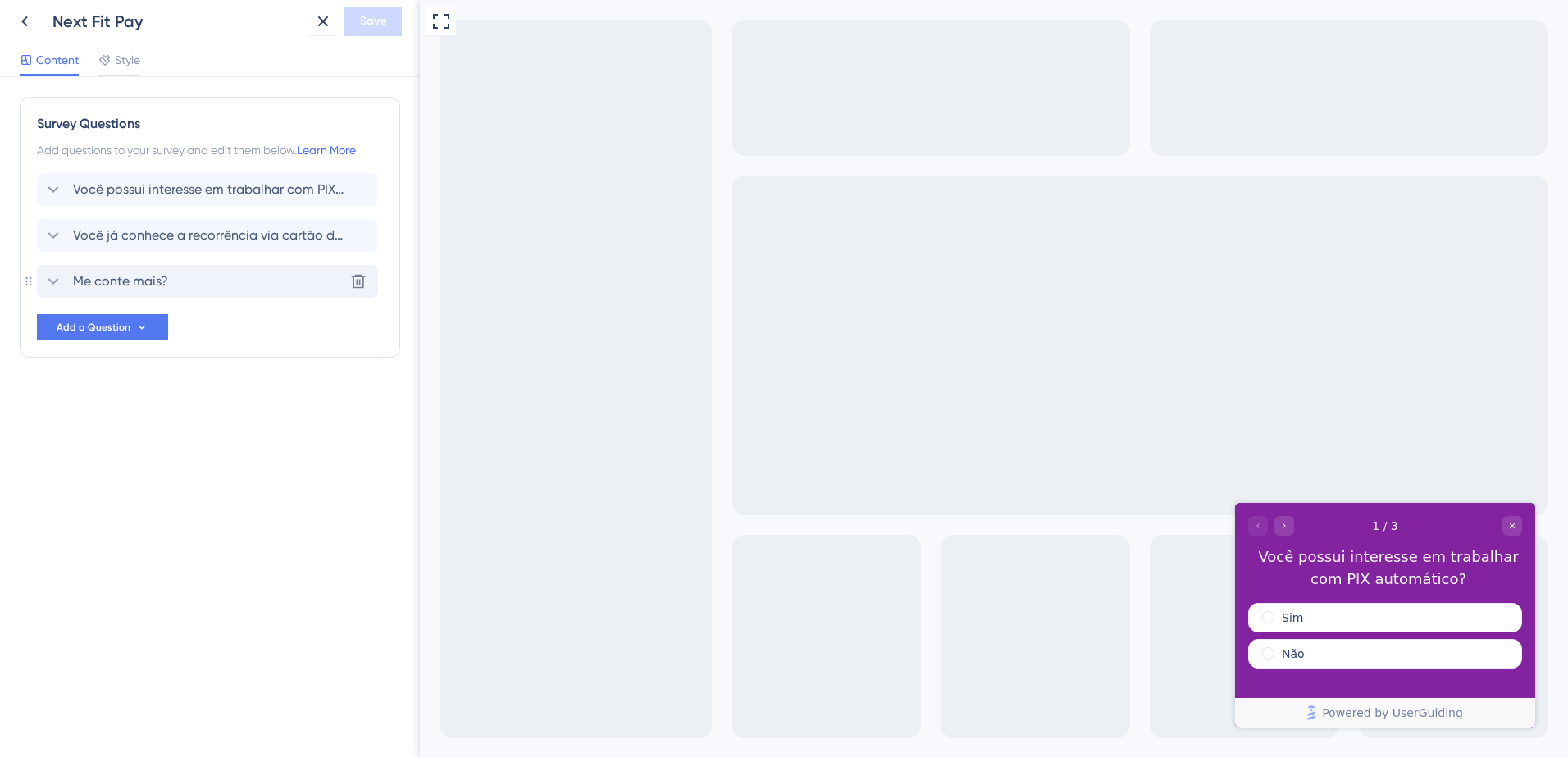
click at [210, 279] on div "Me [PERSON_NAME] mais? [GEOGRAPHIC_DATA]" at bounding box center [208, 281] width 341 height 33
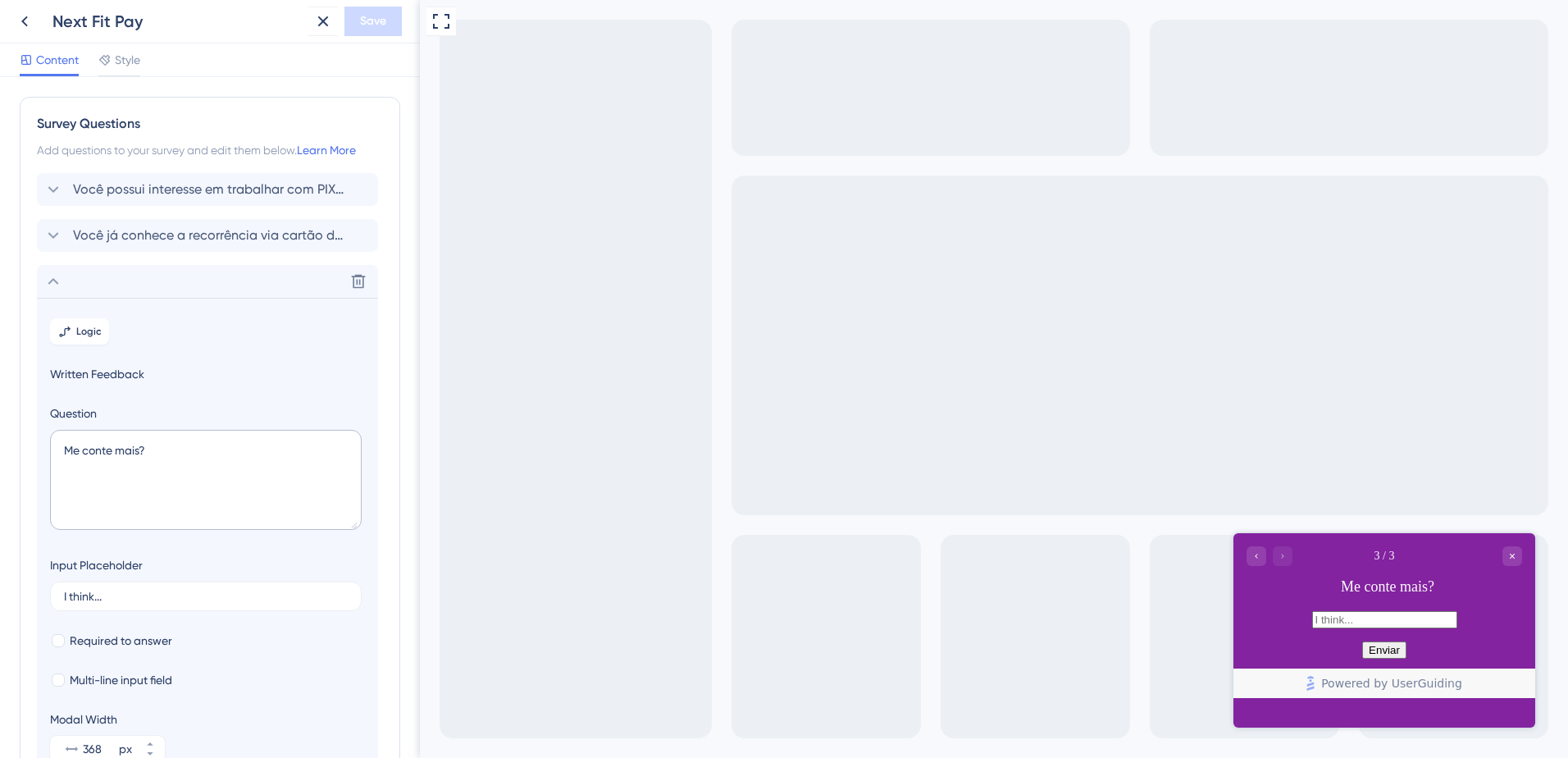
scroll to position [169, 0]
